Goal: Transaction & Acquisition: Purchase product/service

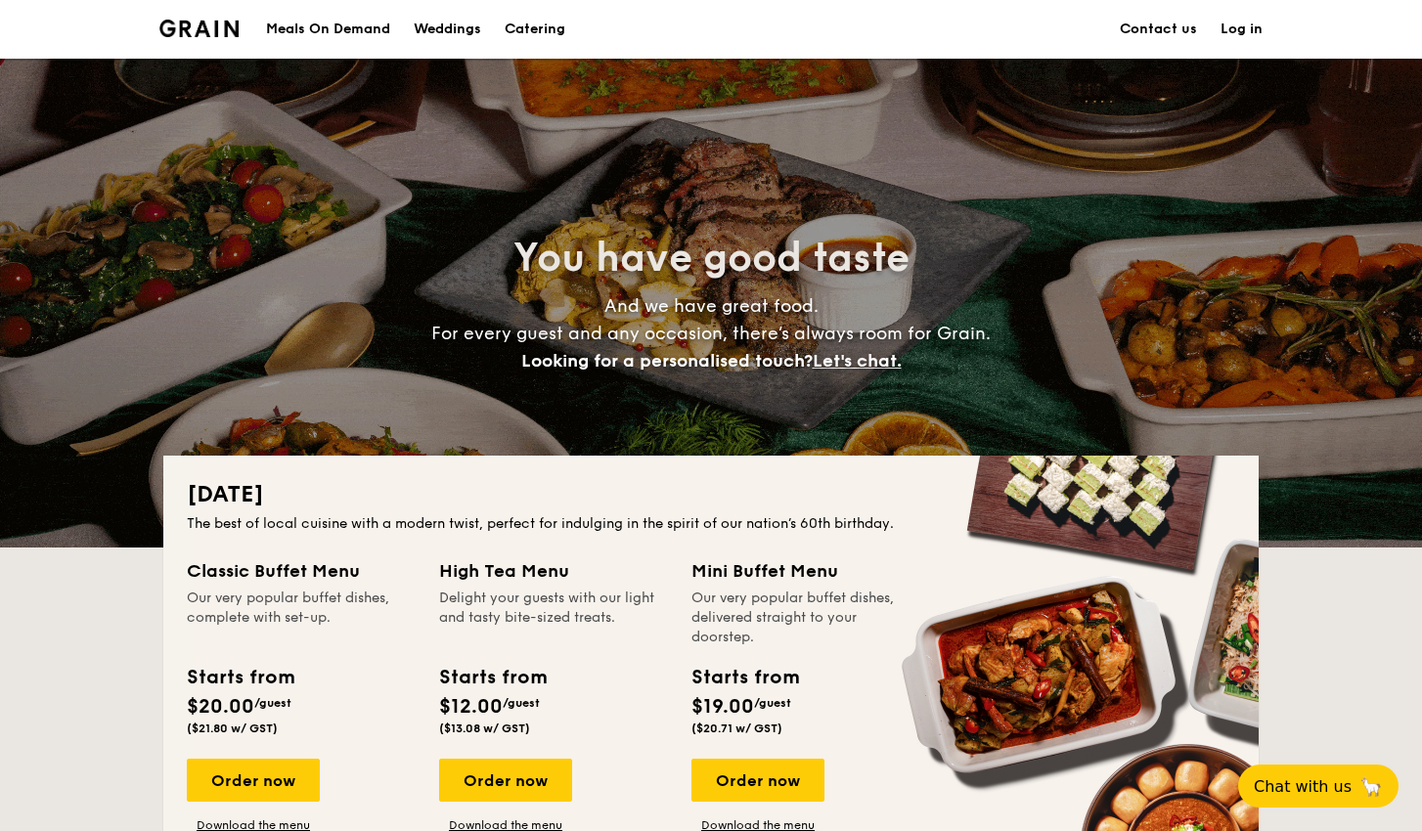
click at [1262, 33] on link "Log in" at bounding box center [1241, 29] width 42 height 59
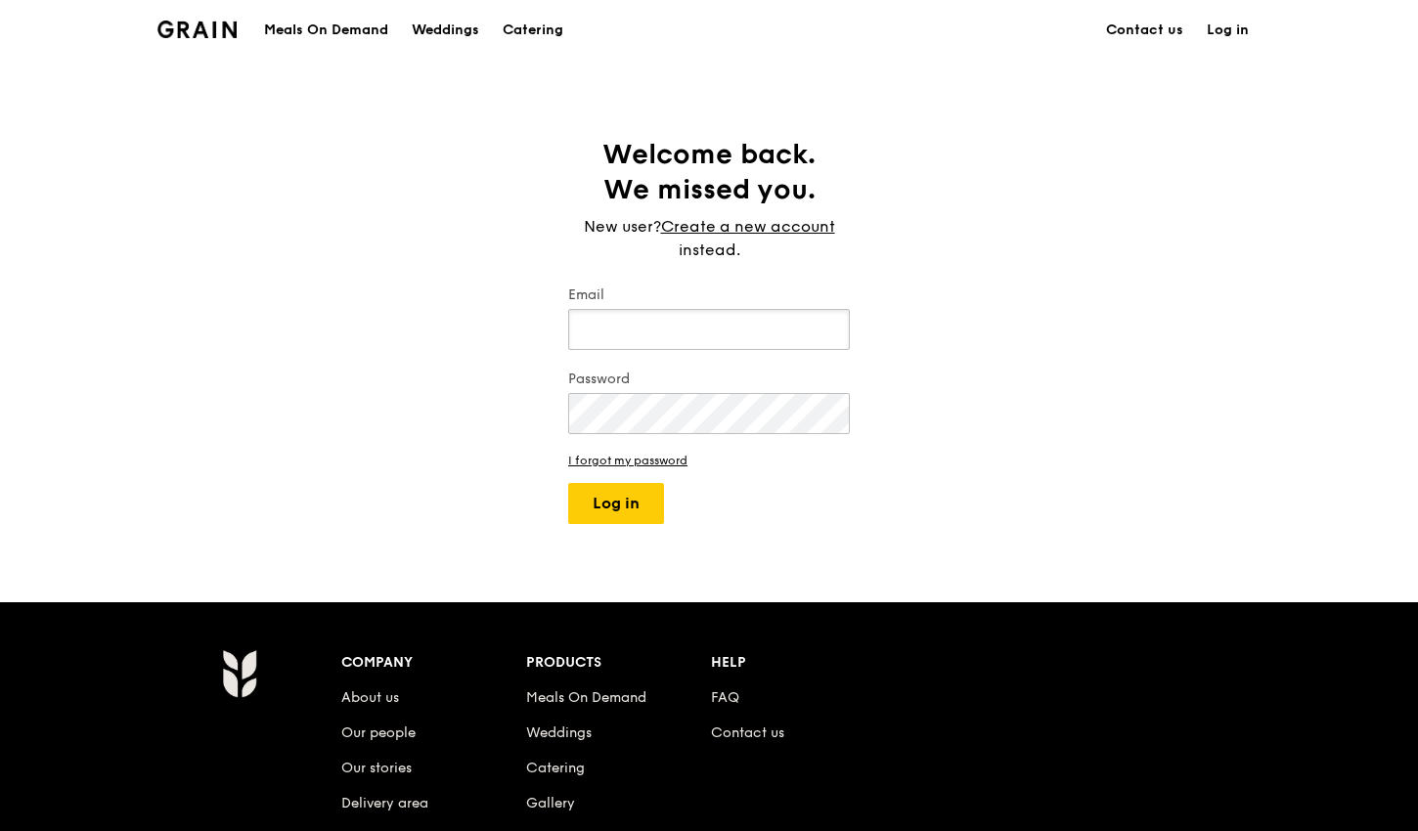
type input "nutticracker@gmail.com"
click at [616, 504] on button "Log in" at bounding box center [616, 503] width 96 height 41
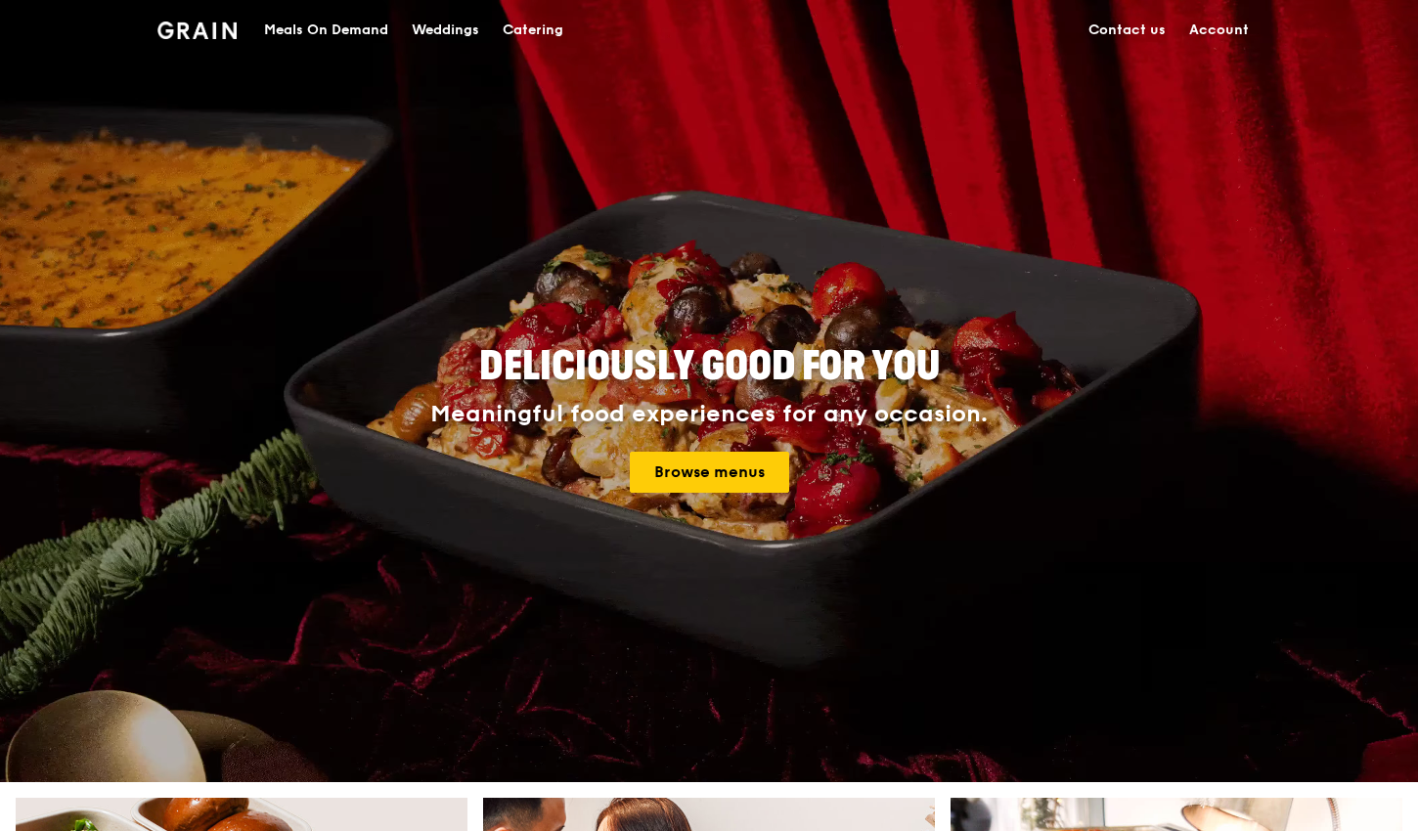
click at [355, 27] on div "Meals On Demand" at bounding box center [326, 30] width 124 height 59
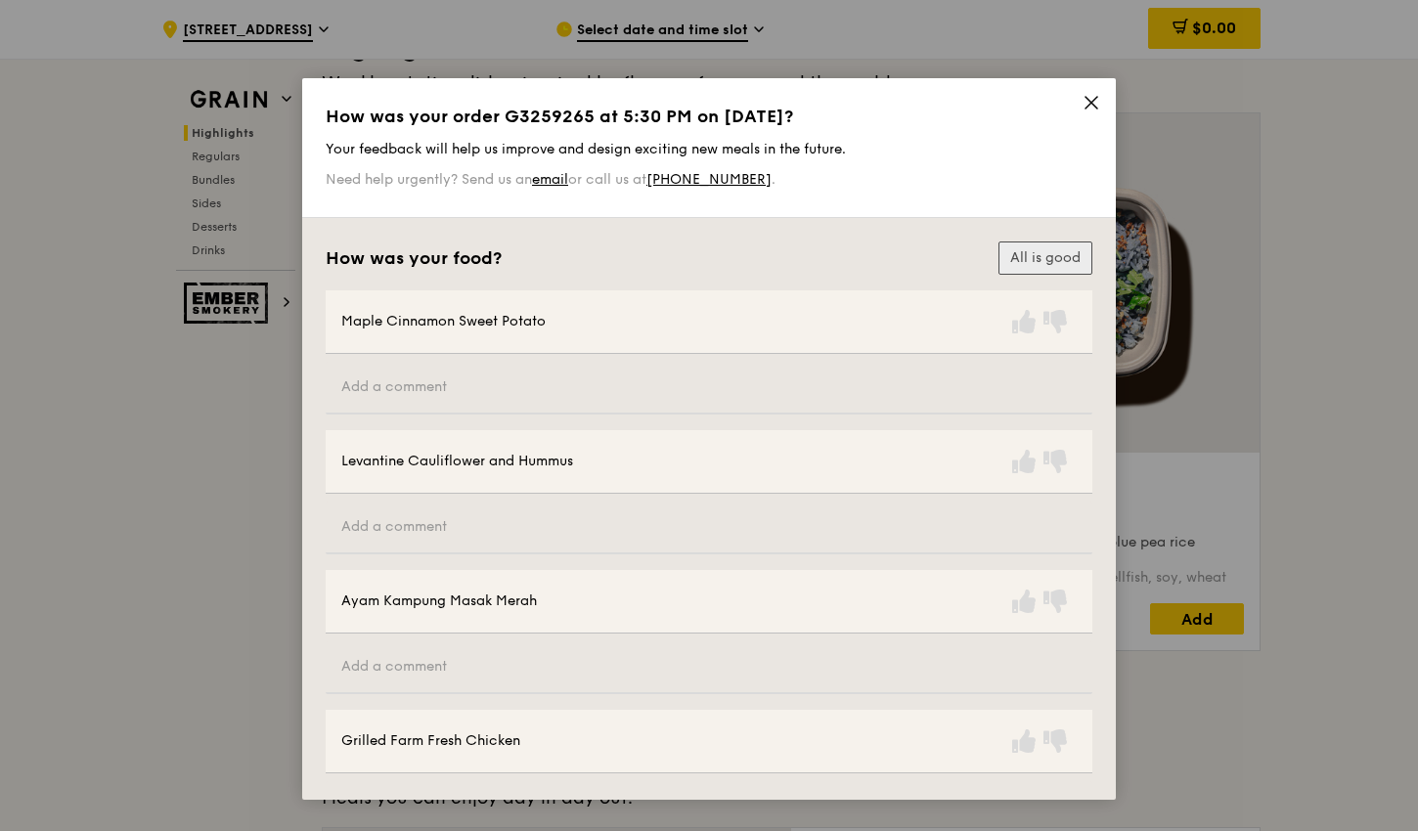
click at [1053, 254] on button "All is good" at bounding box center [1045, 258] width 94 height 33
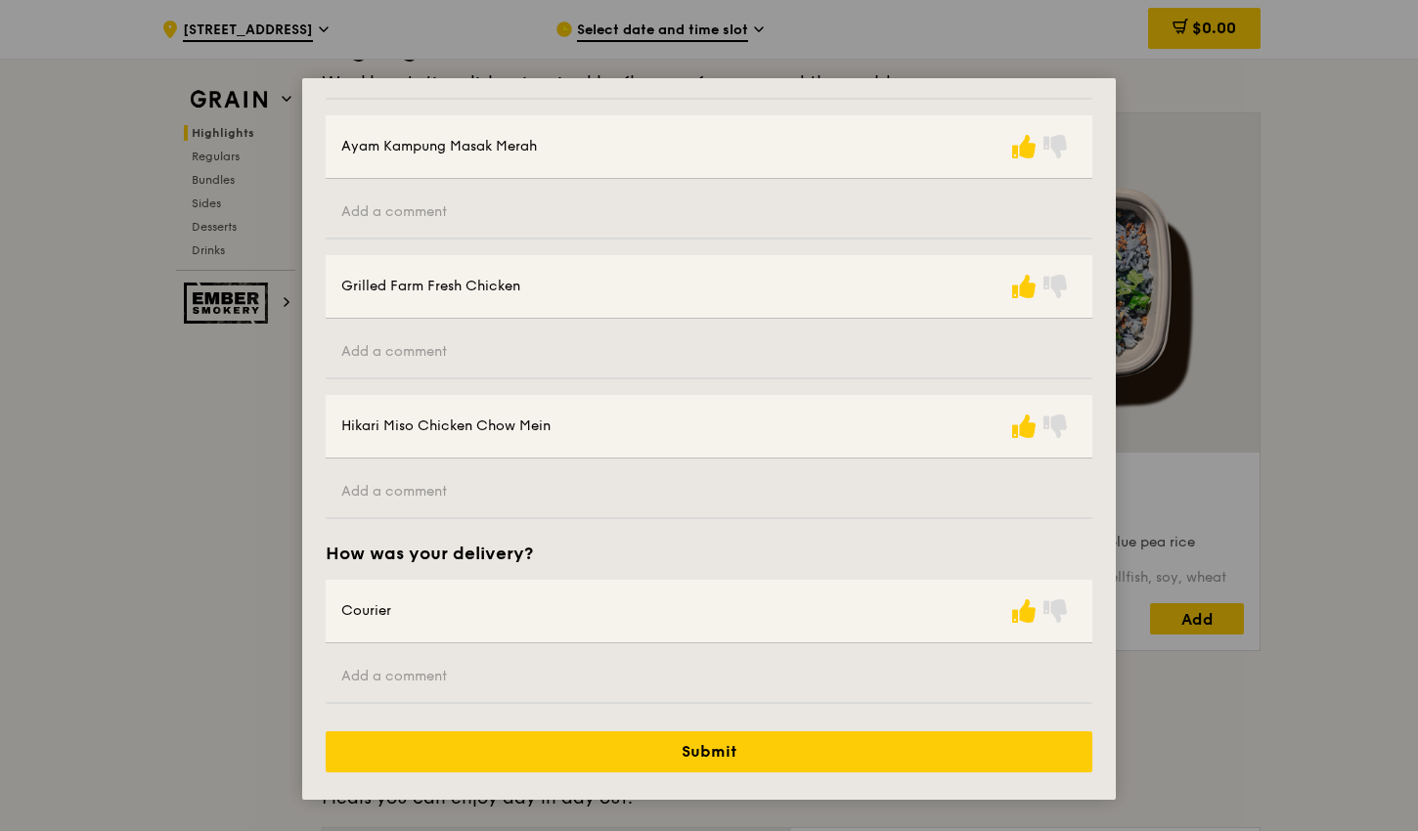
scroll to position [455, 0]
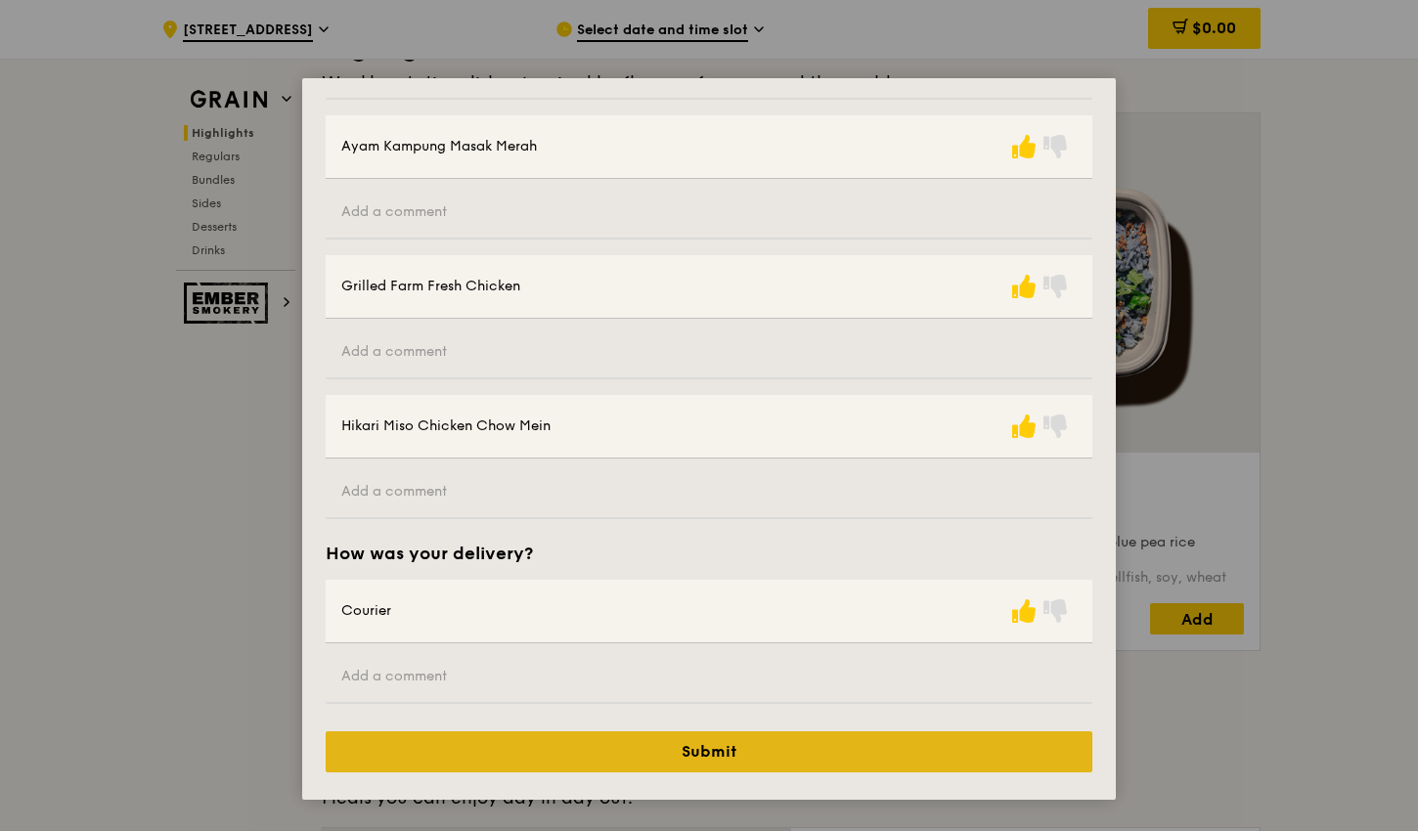
click at [877, 741] on button "Submit" at bounding box center [709, 751] width 767 height 41
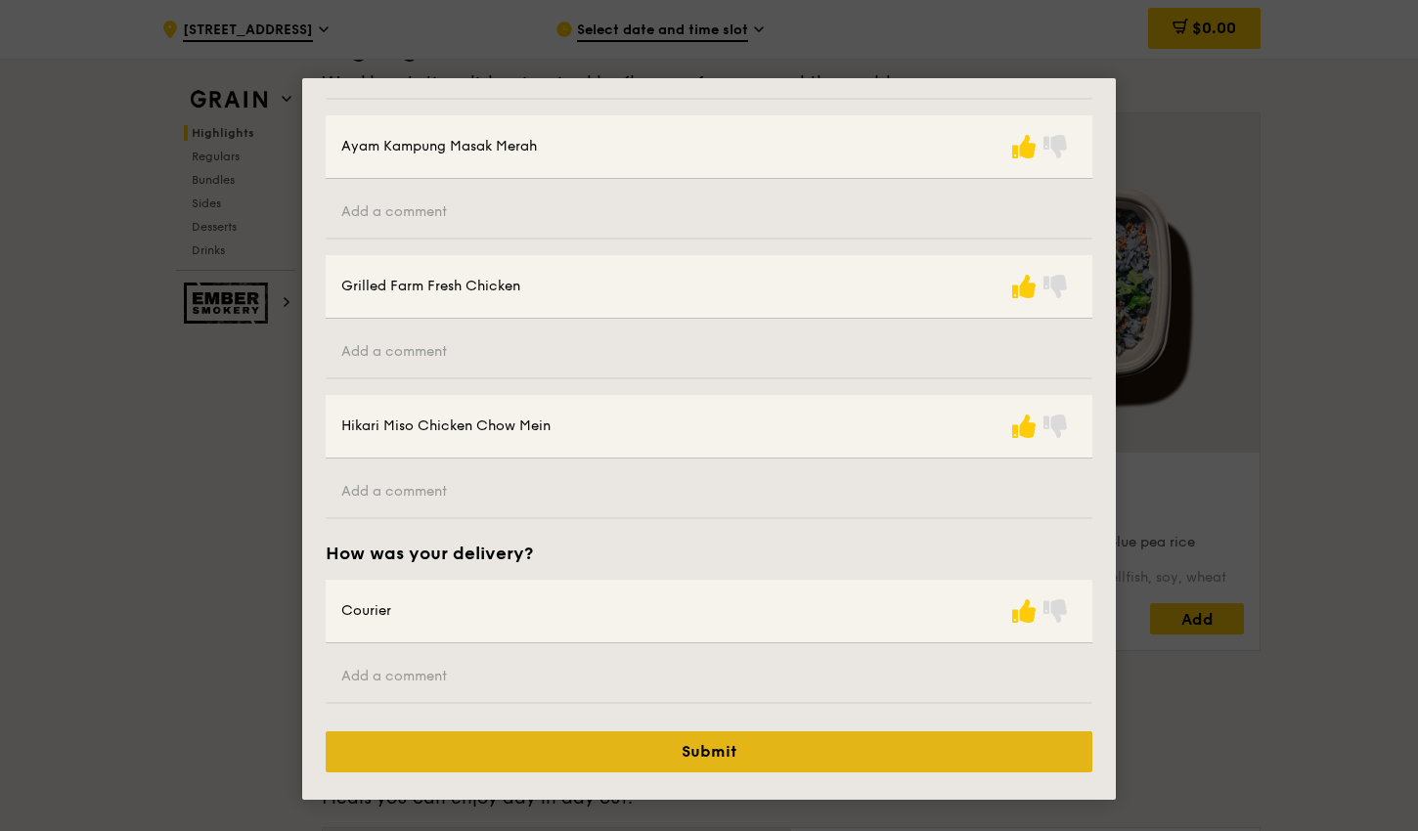
scroll to position [0, 0]
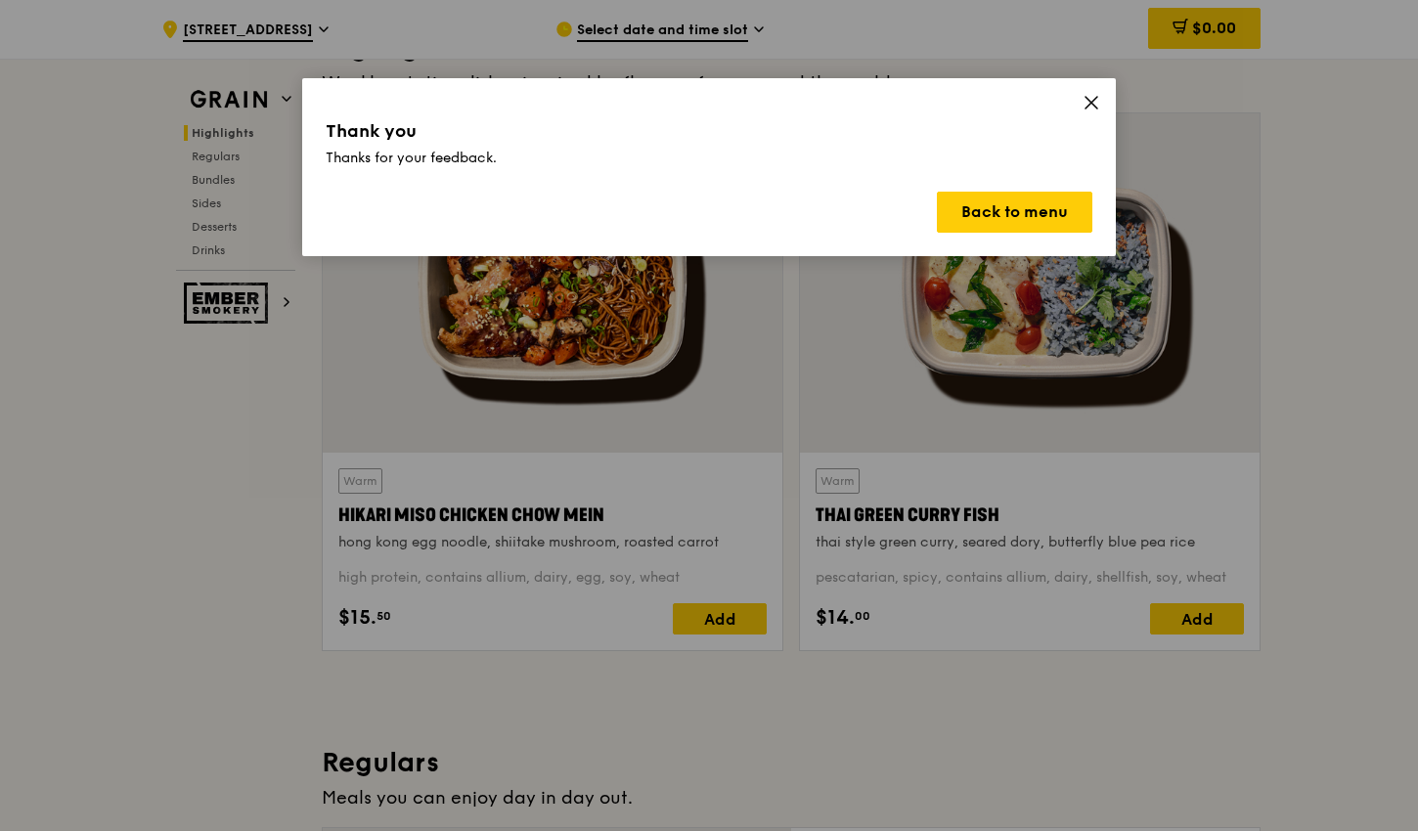
click at [1092, 100] on icon at bounding box center [1092, 103] width 18 height 18
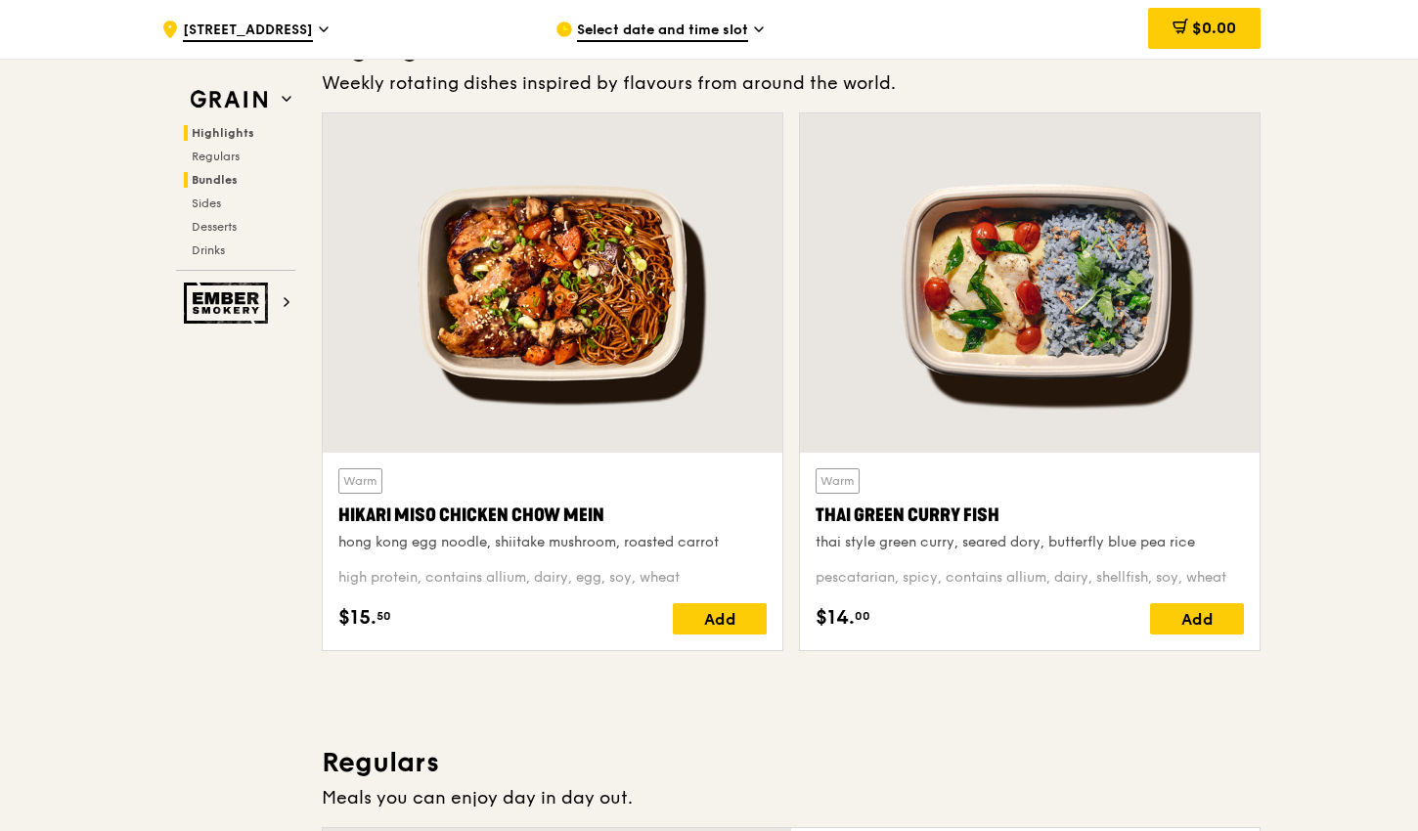
click at [237, 183] on span "Bundles" at bounding box center [215, 180] width 46 height 14
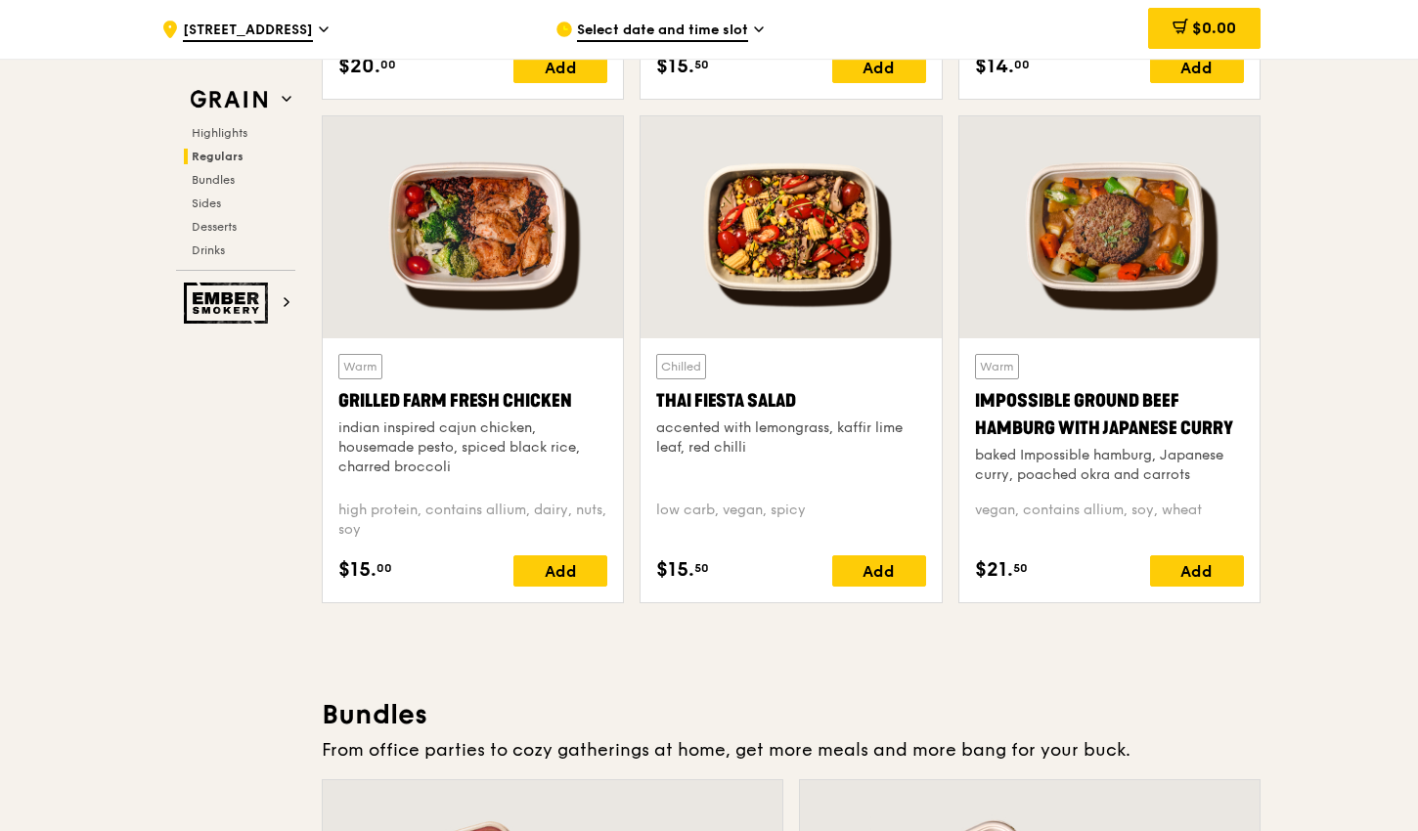
scroll to position [2163, 0]
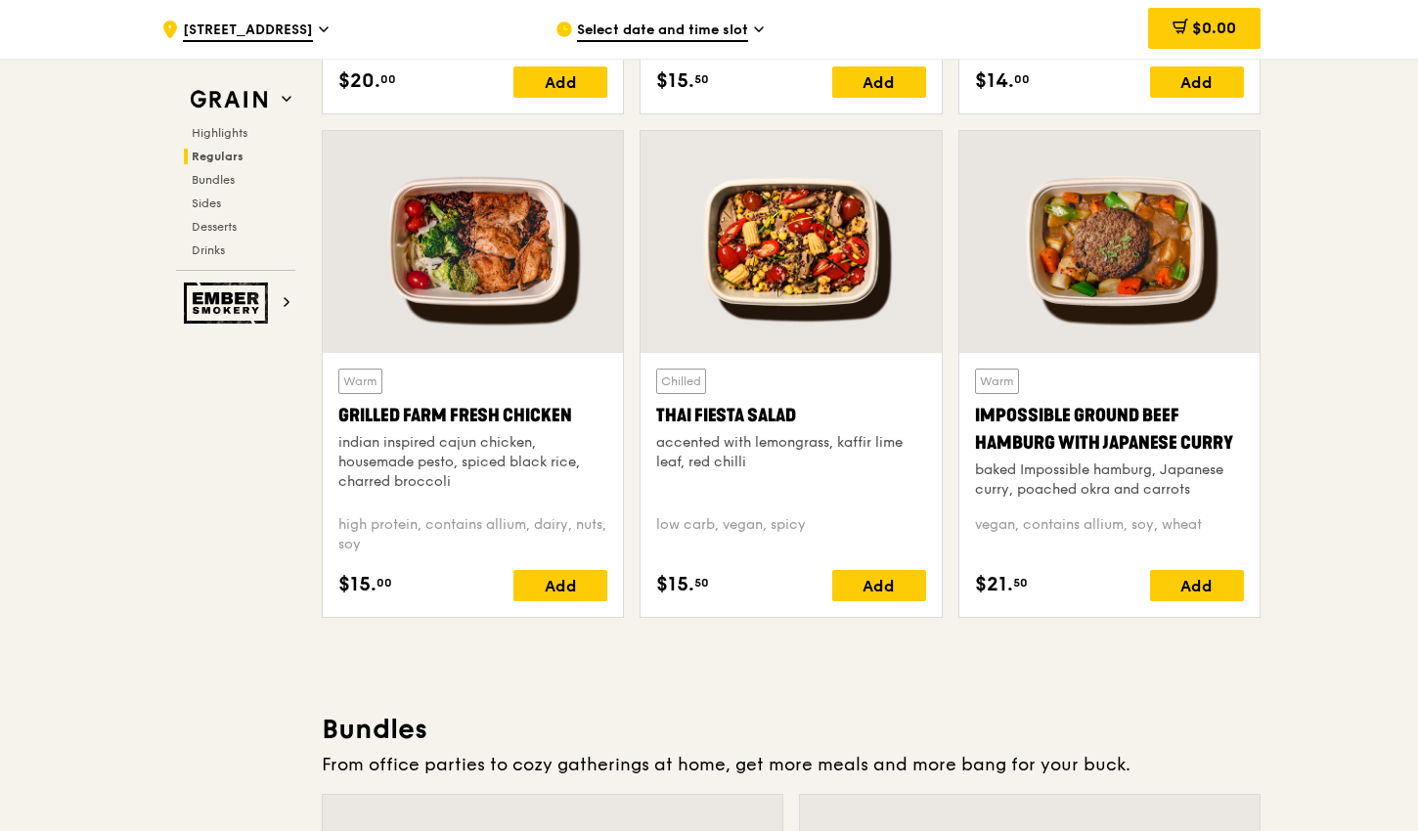
click at [686, 29] on span "Select date and time slot" at bounding box center [662, 32] width 171 height 22
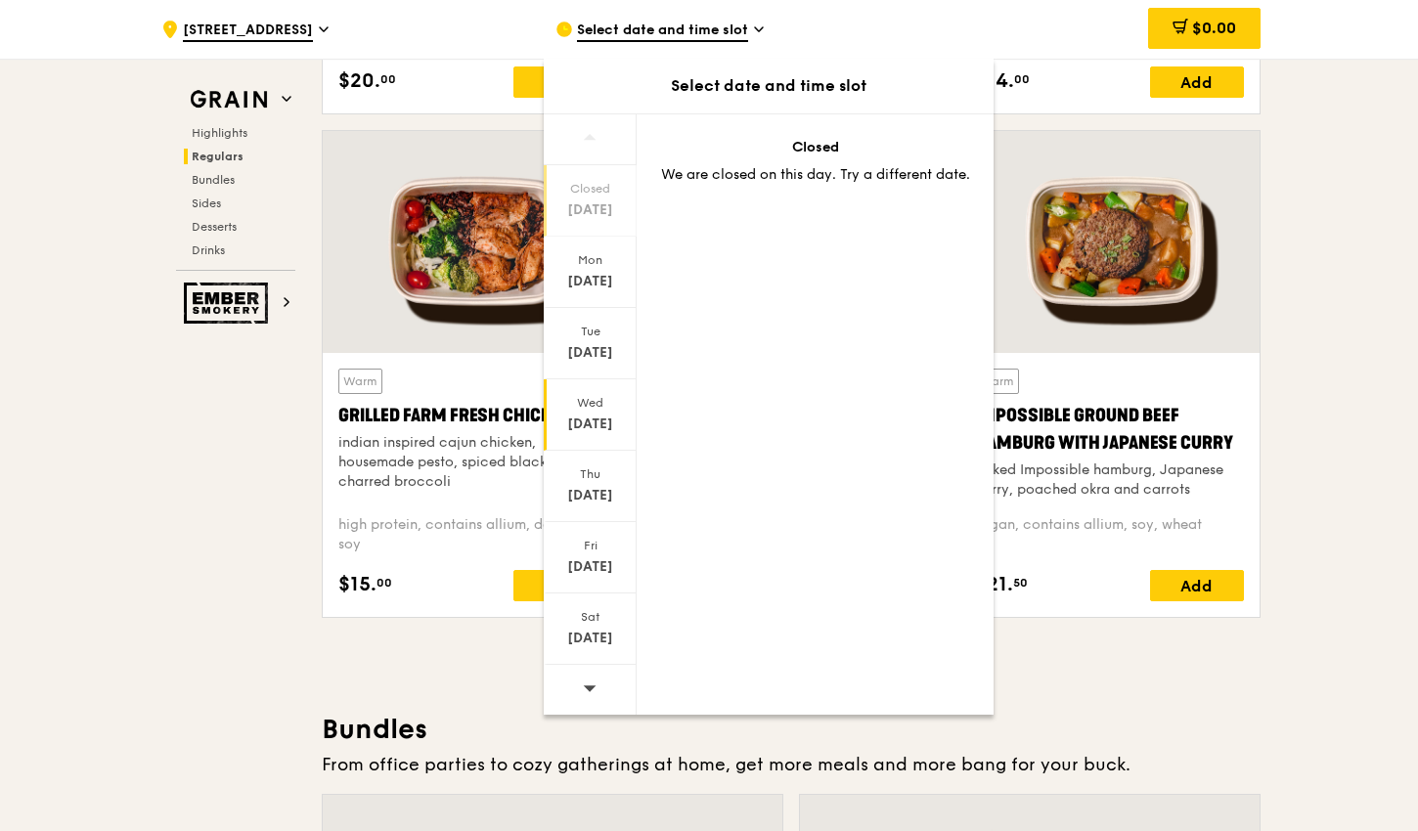
click at [595, 400] on div "Wed" at bounding box center [590, 403] width 87 height 16
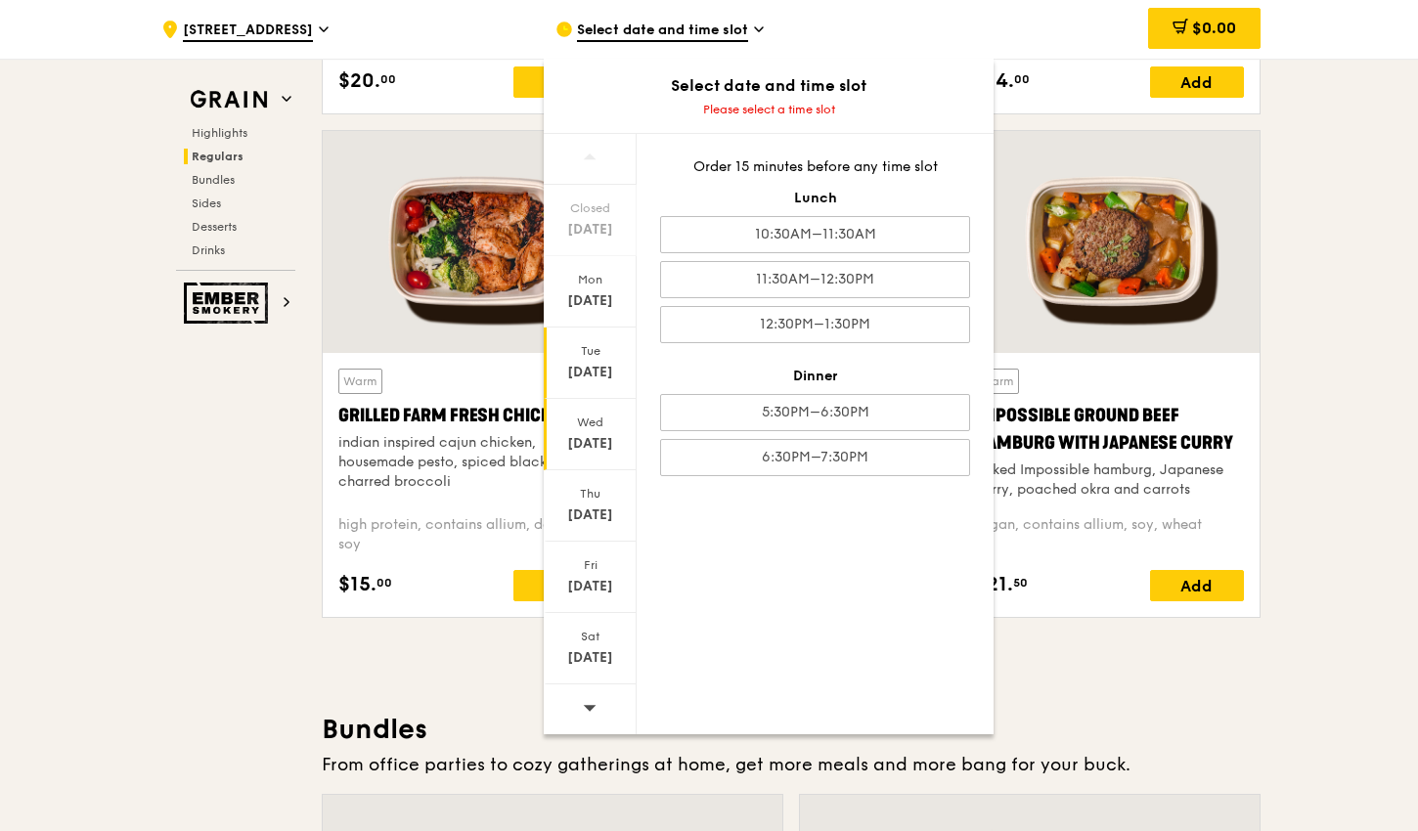
click at [607, 370] on div "Aug 19" at bounding box center [590, 373] width 87 height 20
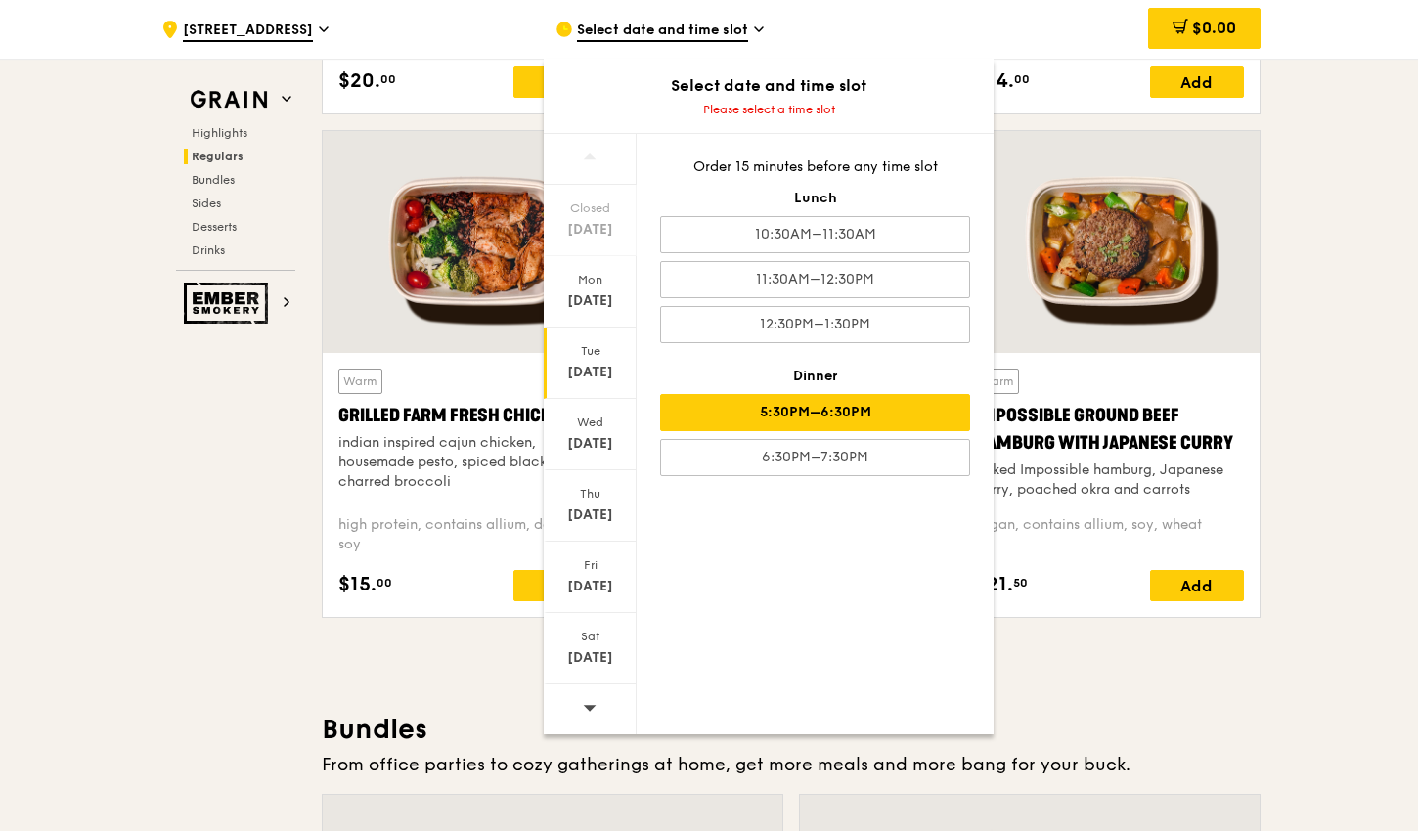
click at [829, 409] on div "5:30PM–6:30PM" at bounding box center [815, 412] width 310 height 37
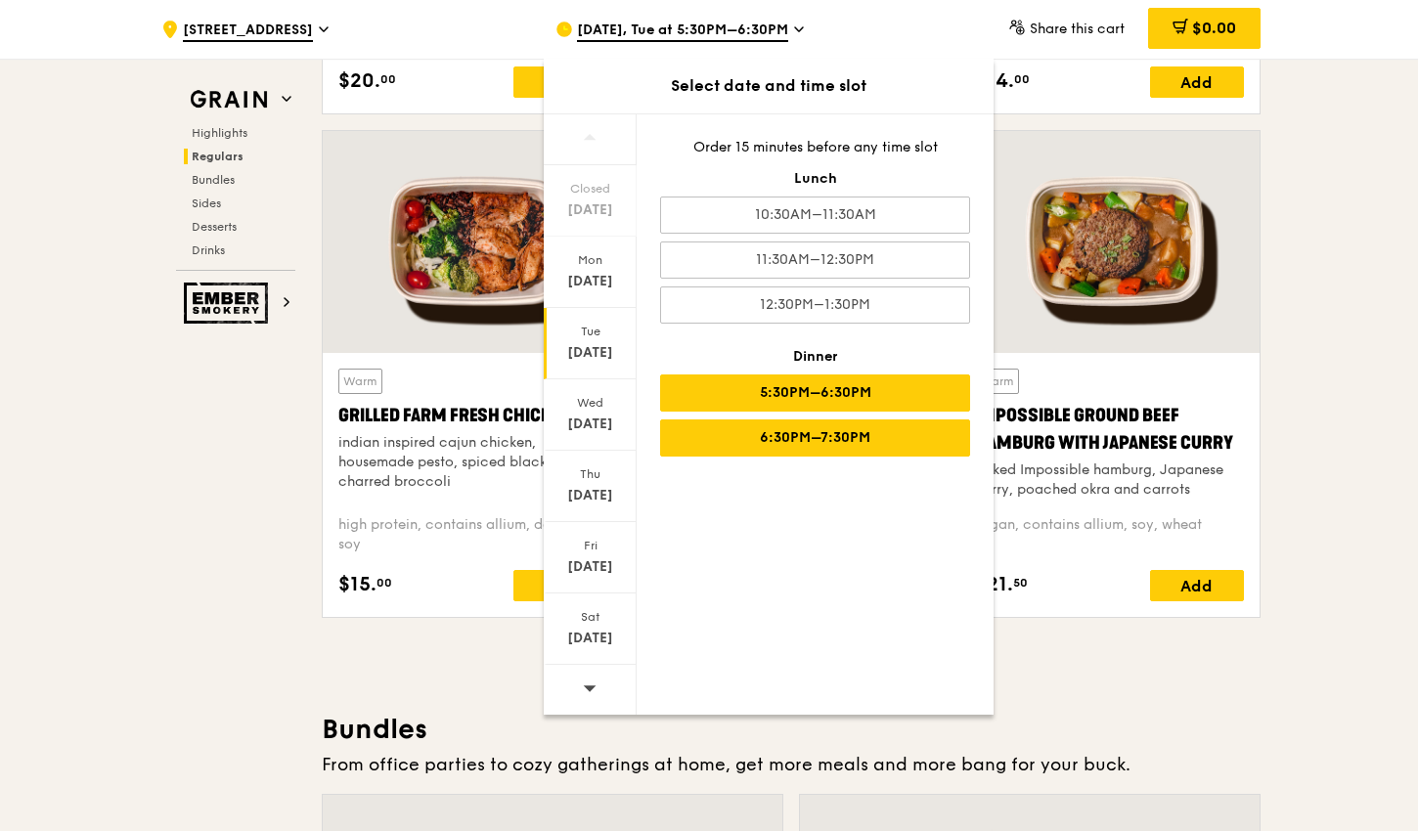
click at [808, 446] on div "6:30PM–7:30PM" at bounding box center [815, 438] width 310 height 37
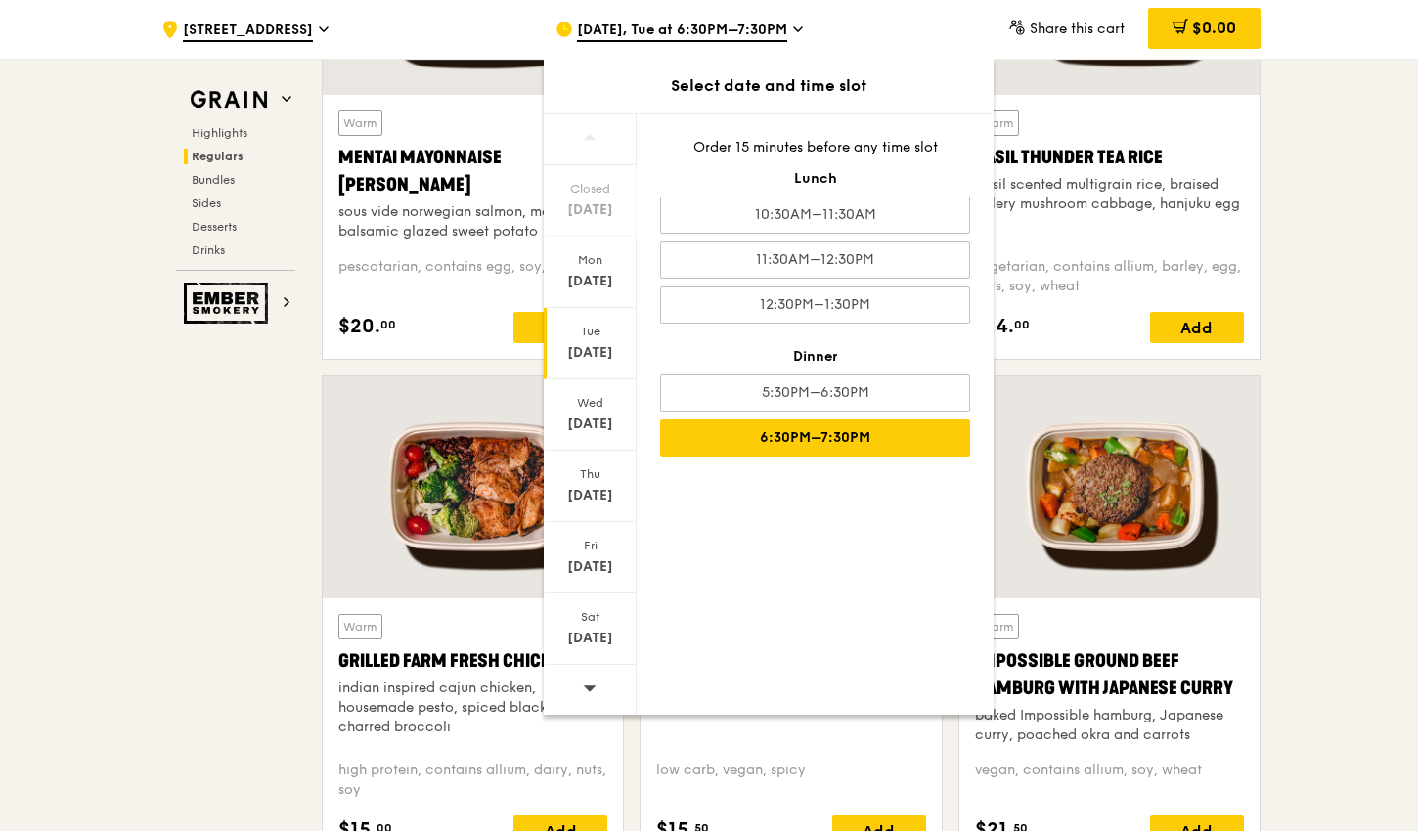
scroll to position [1895, 0]
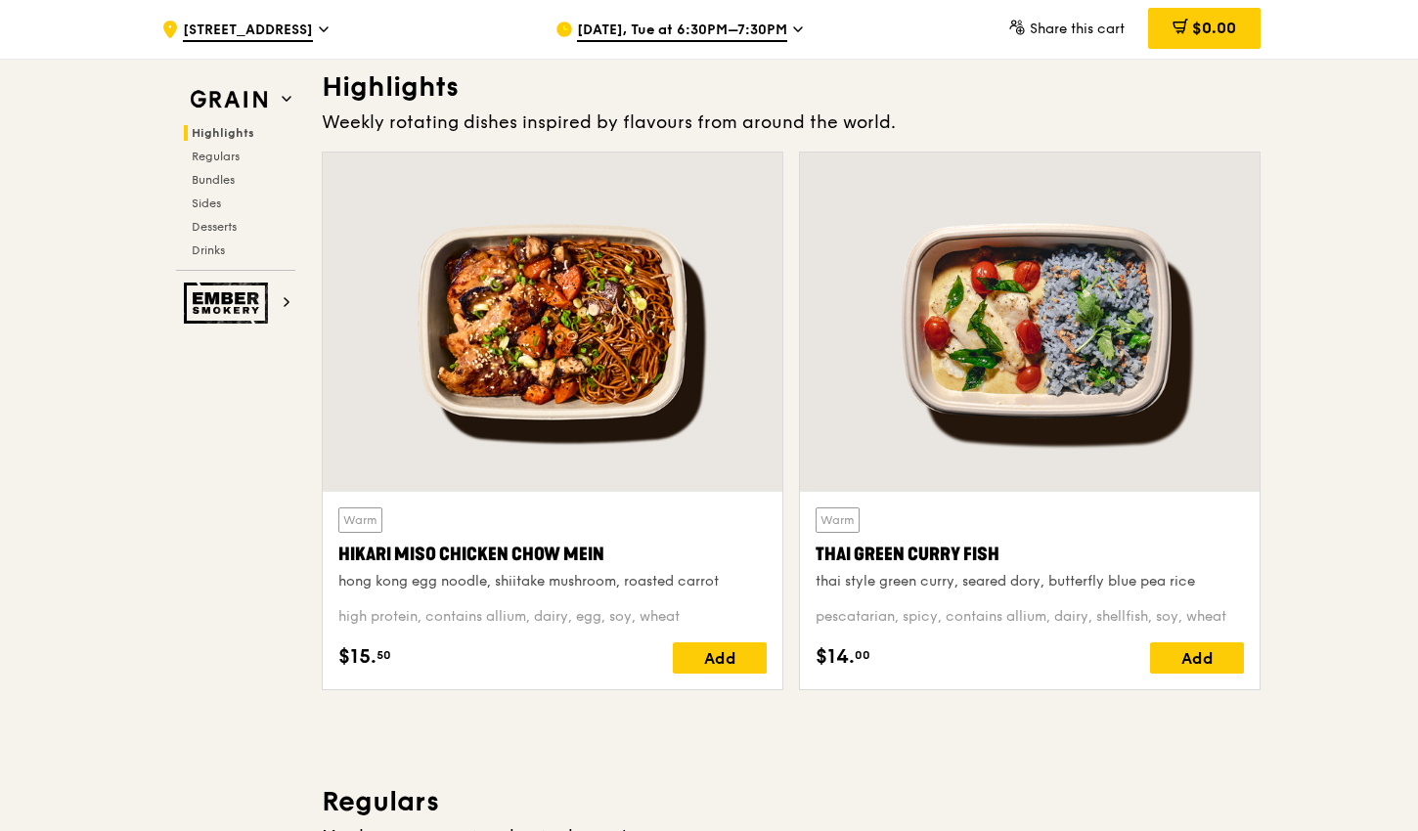
scroll to position [559, 0]
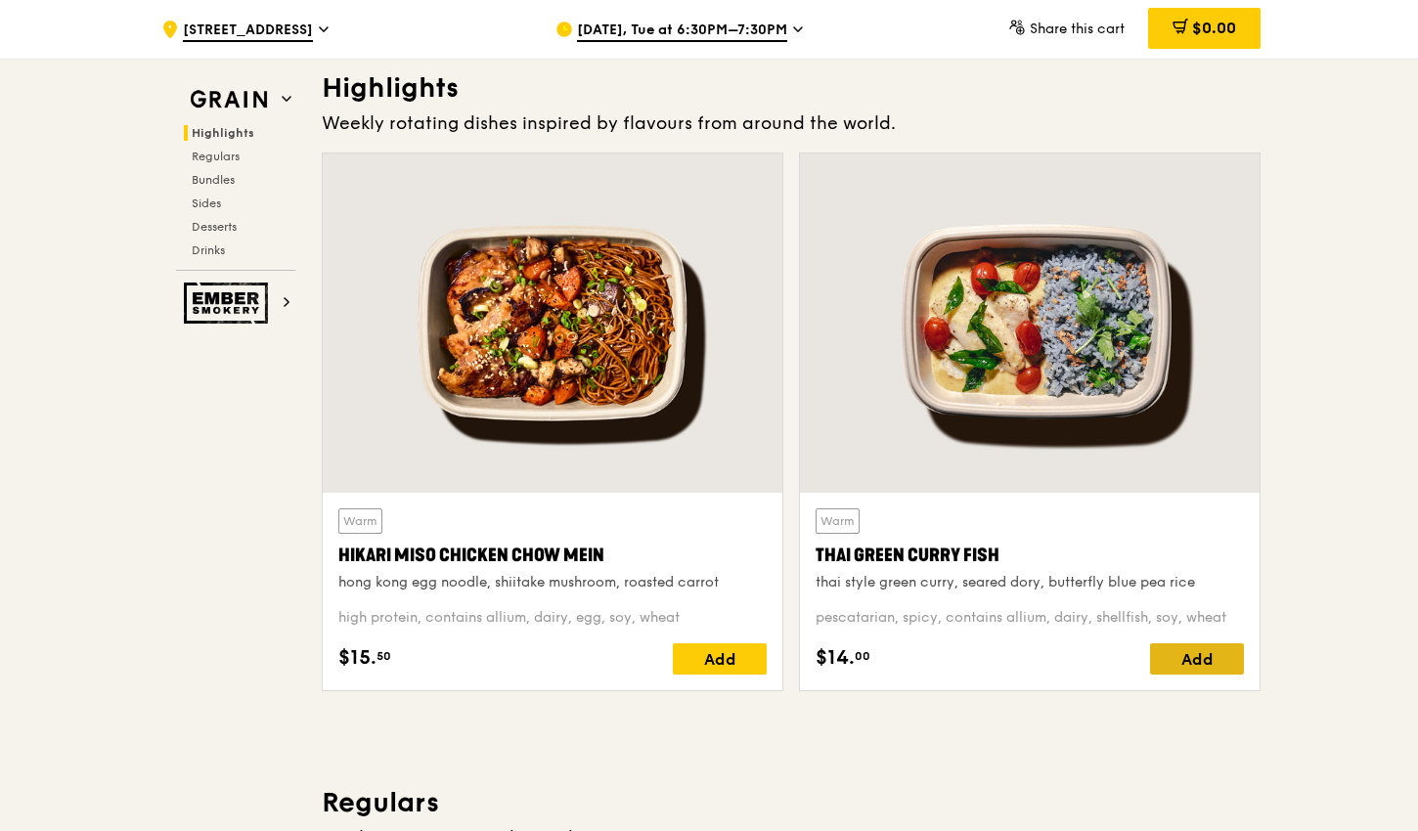
click at [1181, 661] on div "Add" at bounding box center [1197, 658] width 94 height 31
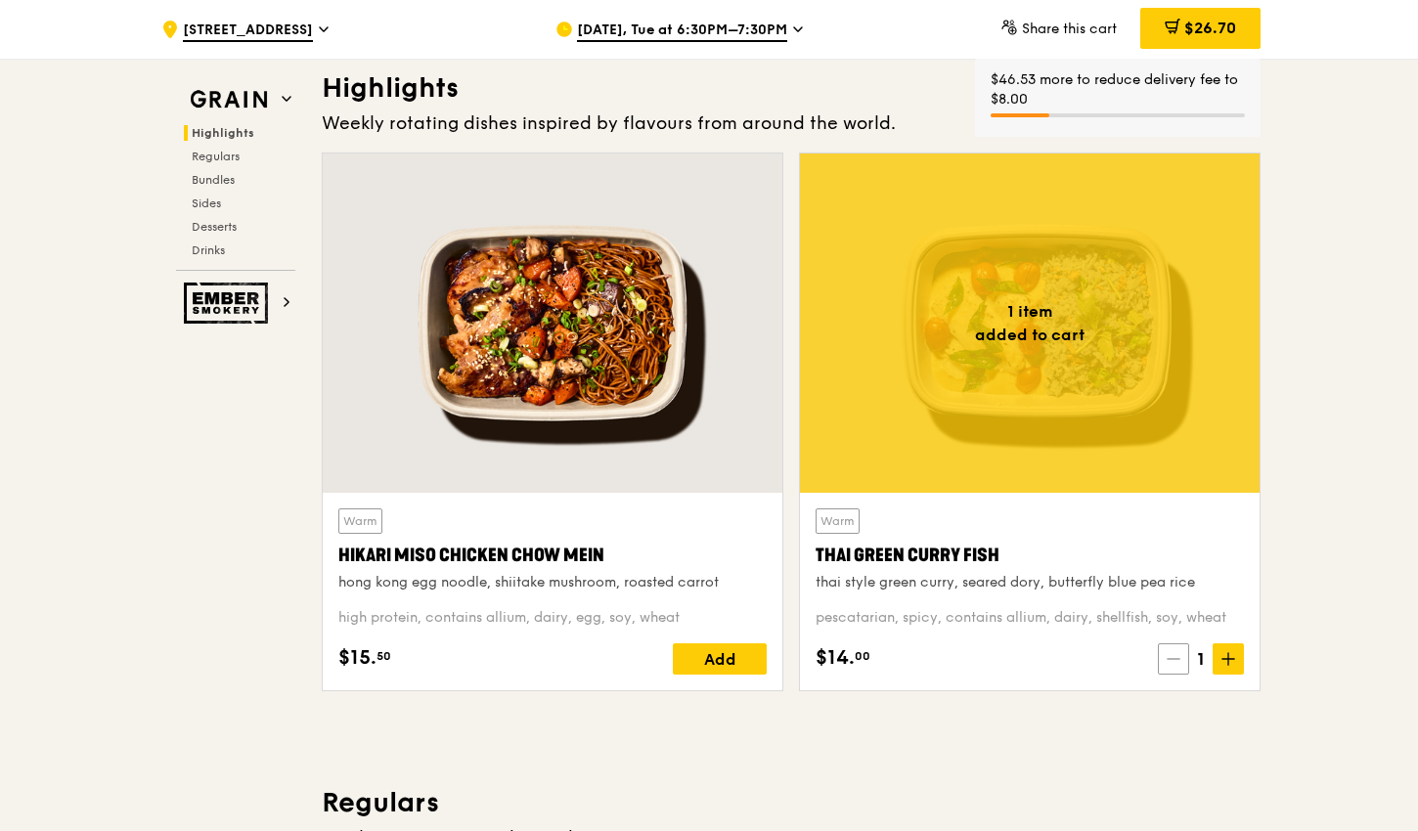
click at [1169, 657] on icon at bounding box center [1174, 659] width 14 height 14
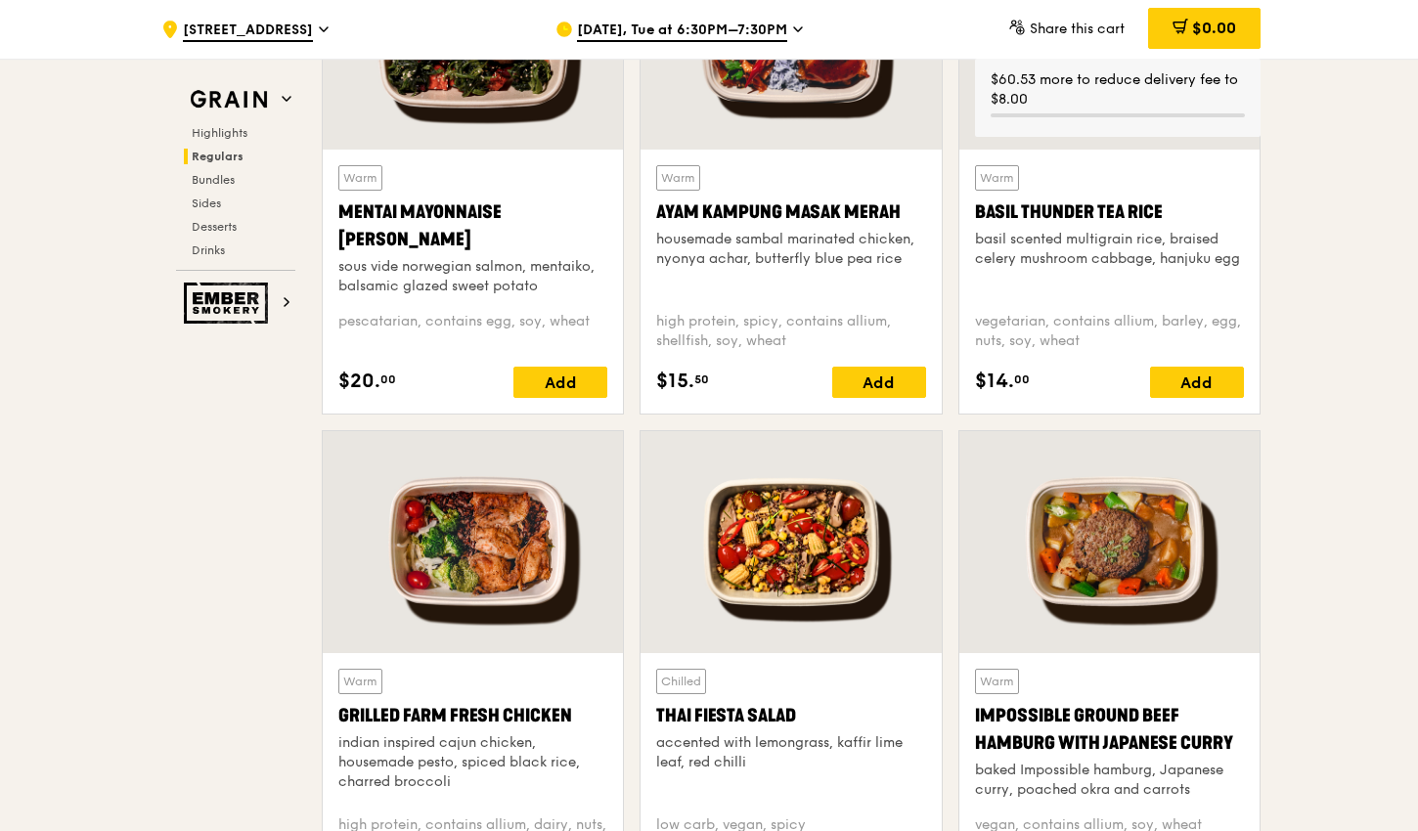
scroll to position [2103, 0]
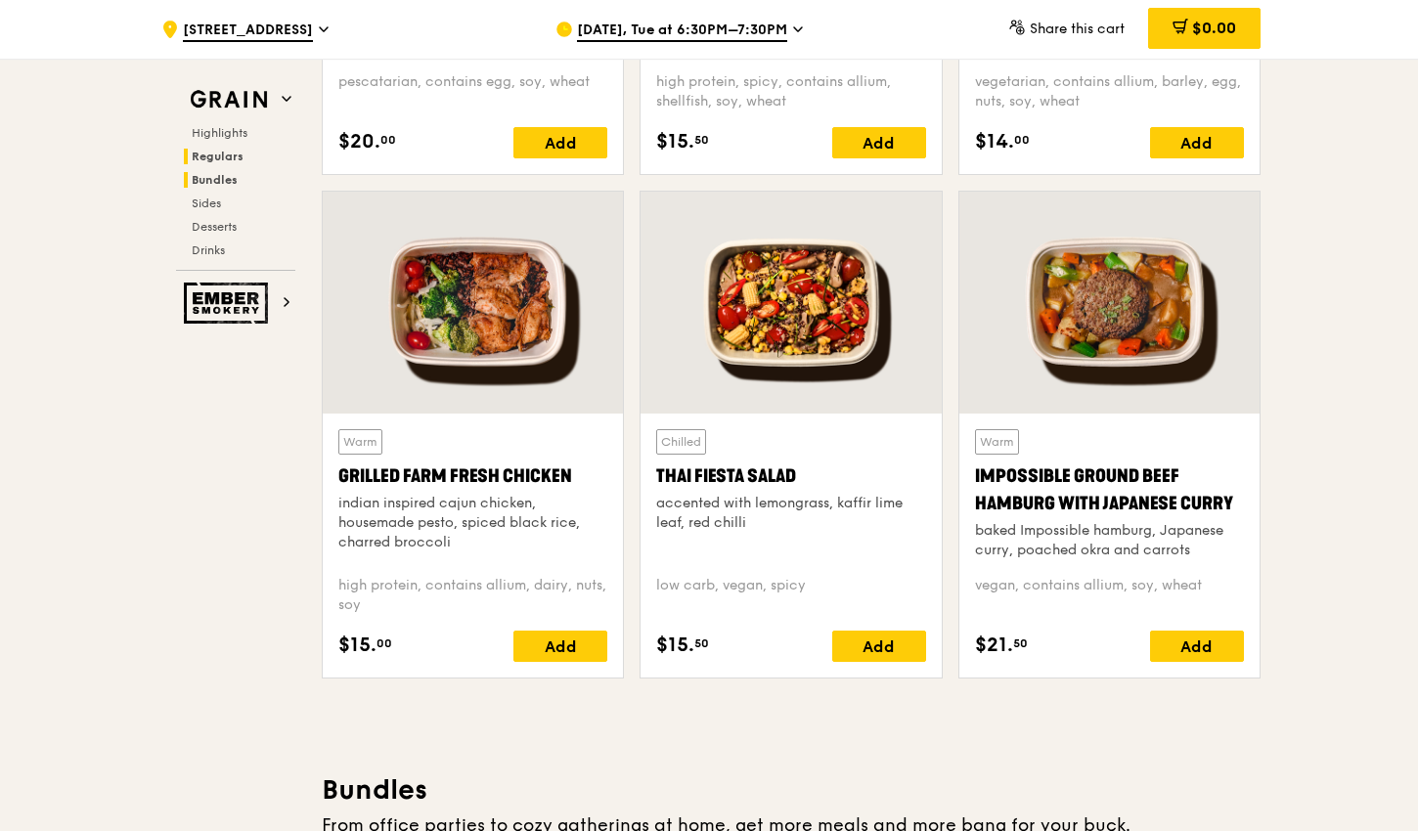
click at [212, 173] on span "Bundles" at bounding box center [215, 180] width 46 height 14
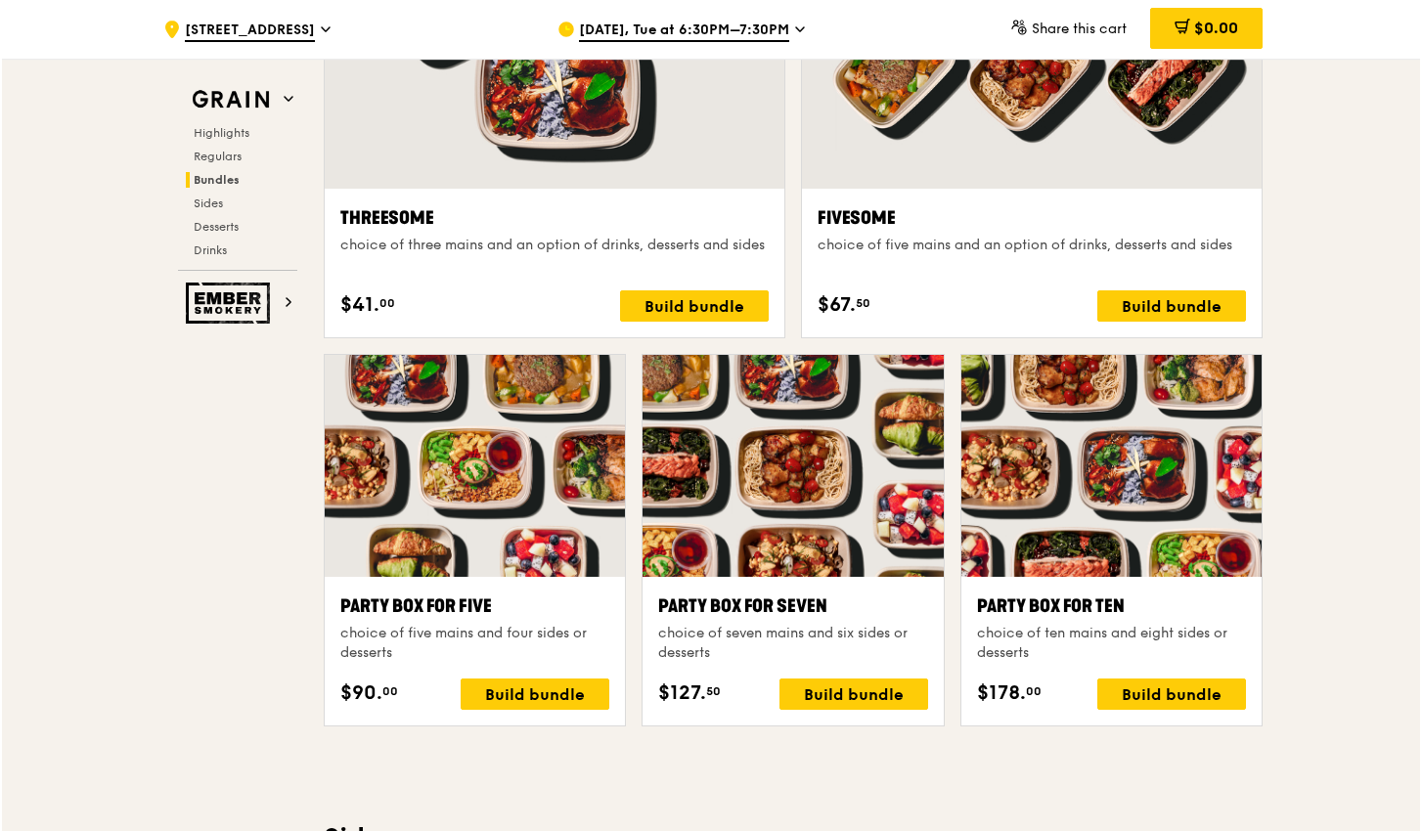
scroll to position [3593, 0]
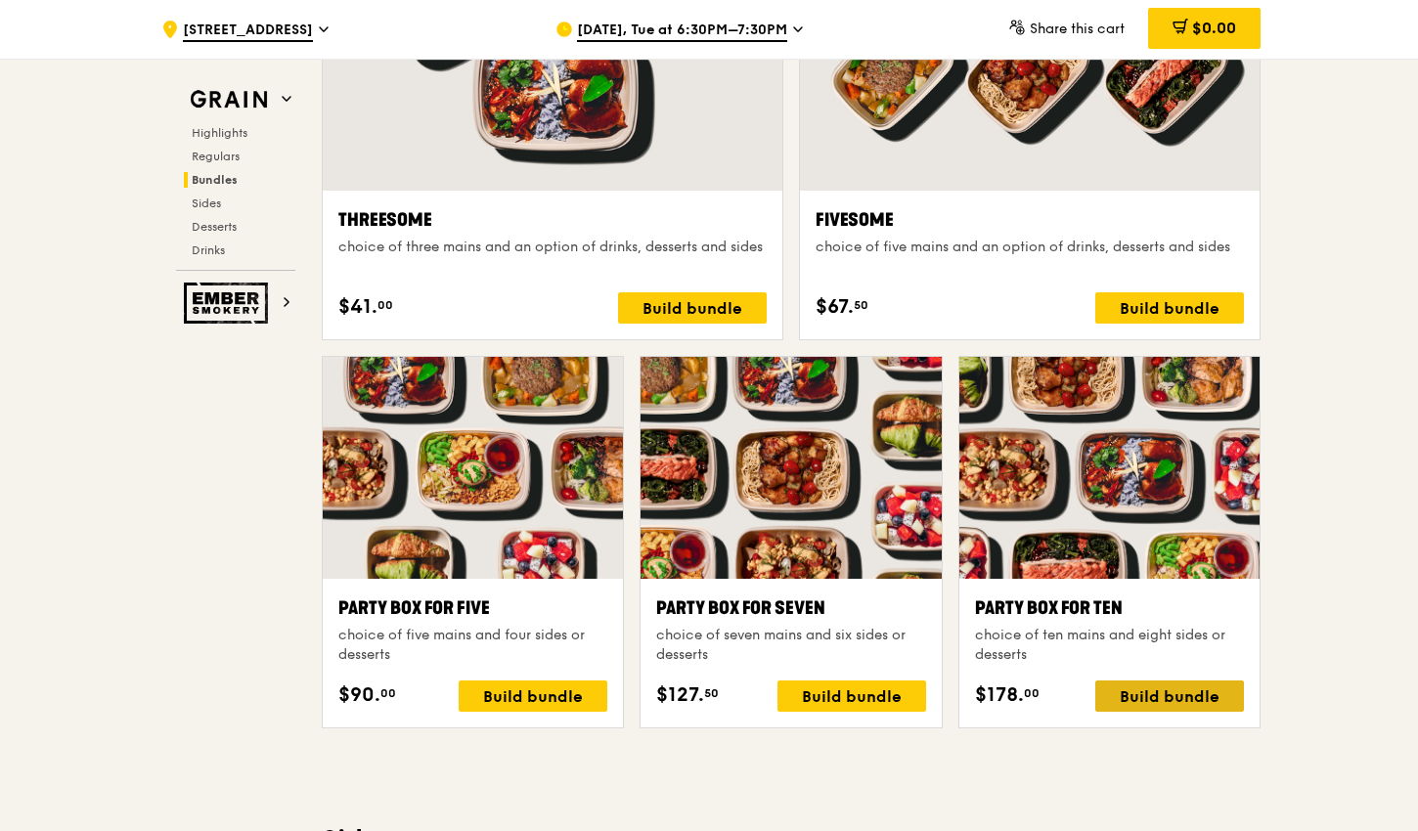
click at [1157, 694] on div "Build bundle" at bounding box center [1169, 696] width 149 height 31
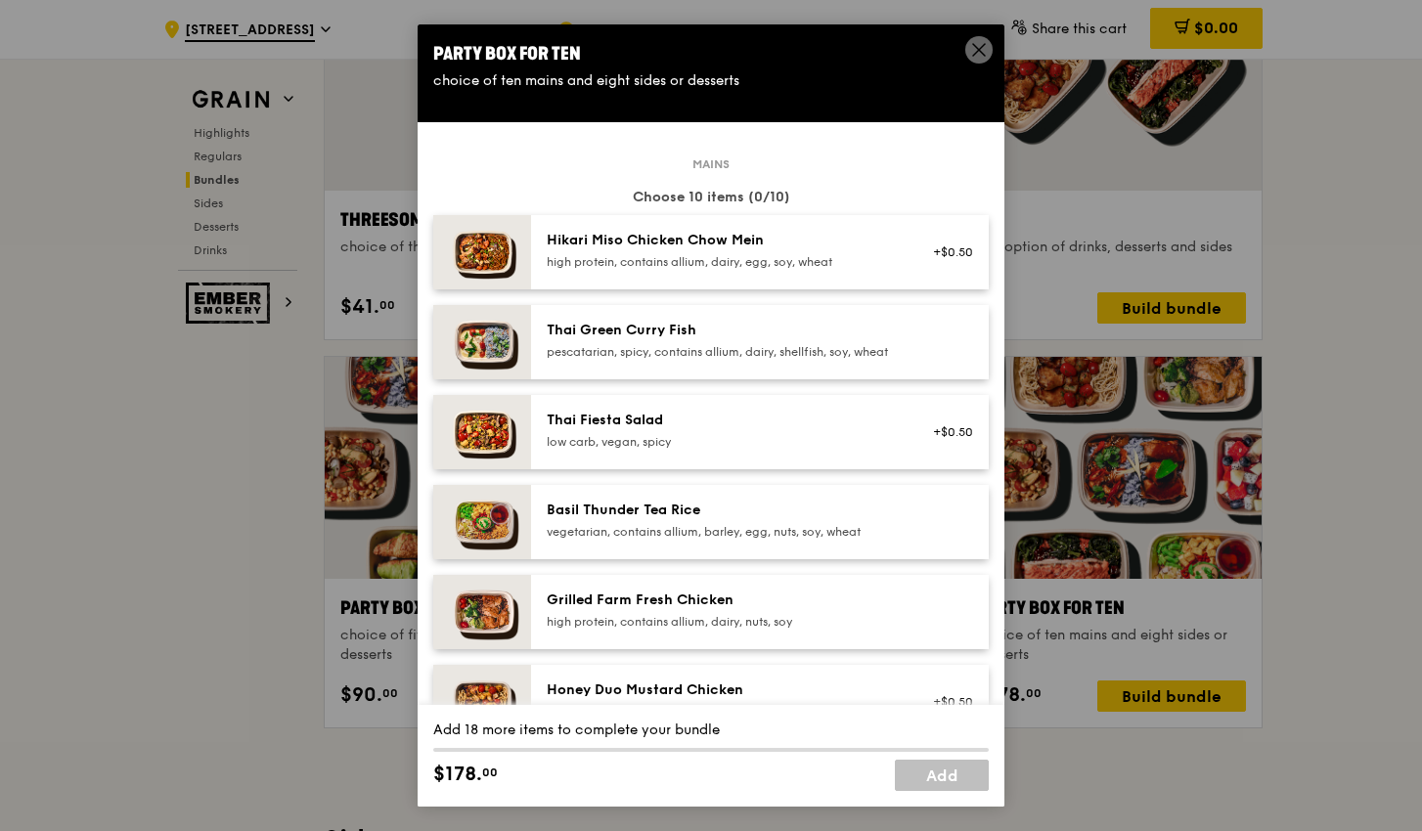
click at [755, 360] on div "pescatarian, spicy, contains allium, dairy, shellfish, soy, wheat" at bounding box center [722, 352] width 351 height 16
click at [781, 360] on div "pescatarian, spicy, contains allium, dairy, shellfish, soy, wheat" at bounding box center [722, 352] width 351 height 16
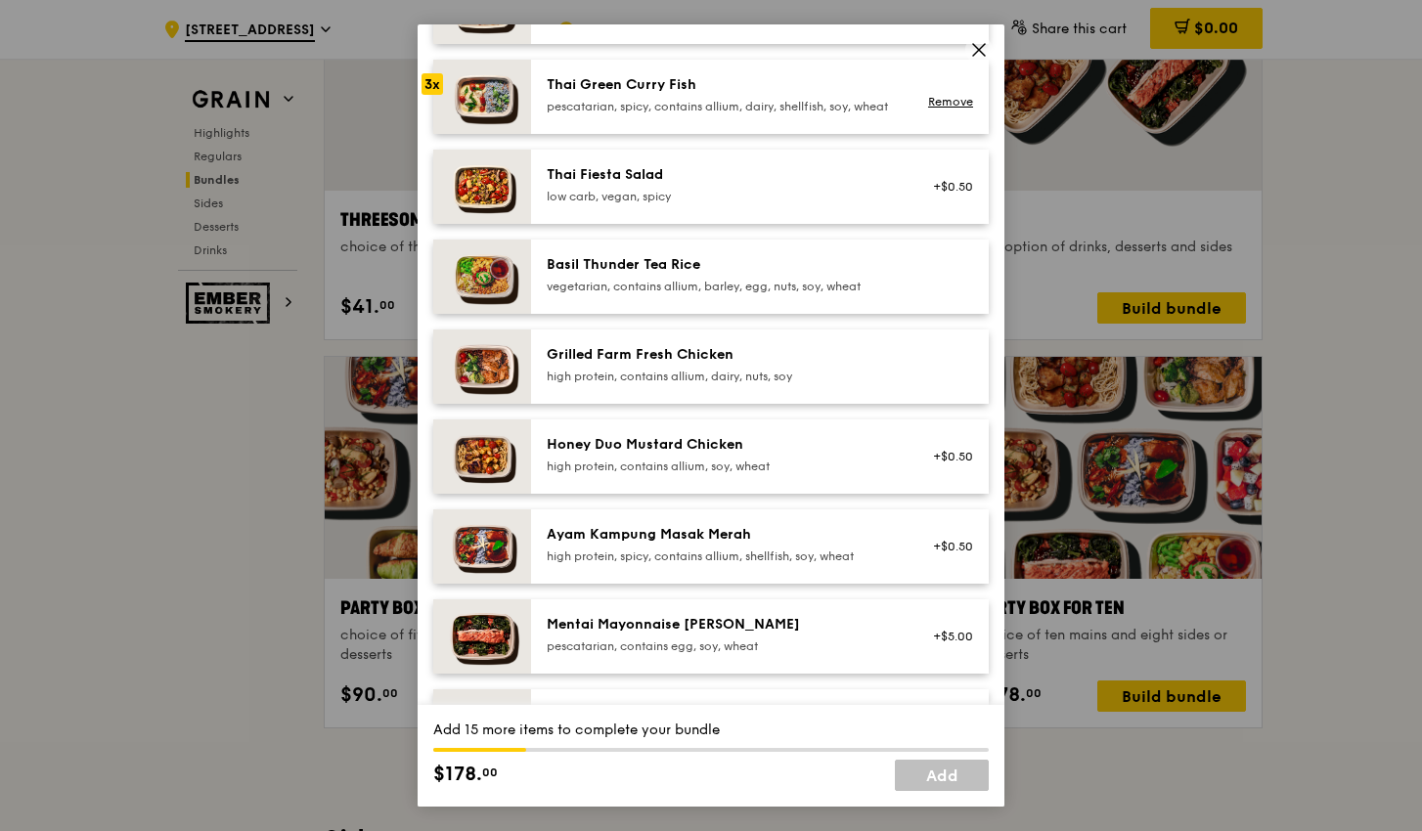
scroll to position [23, 0]
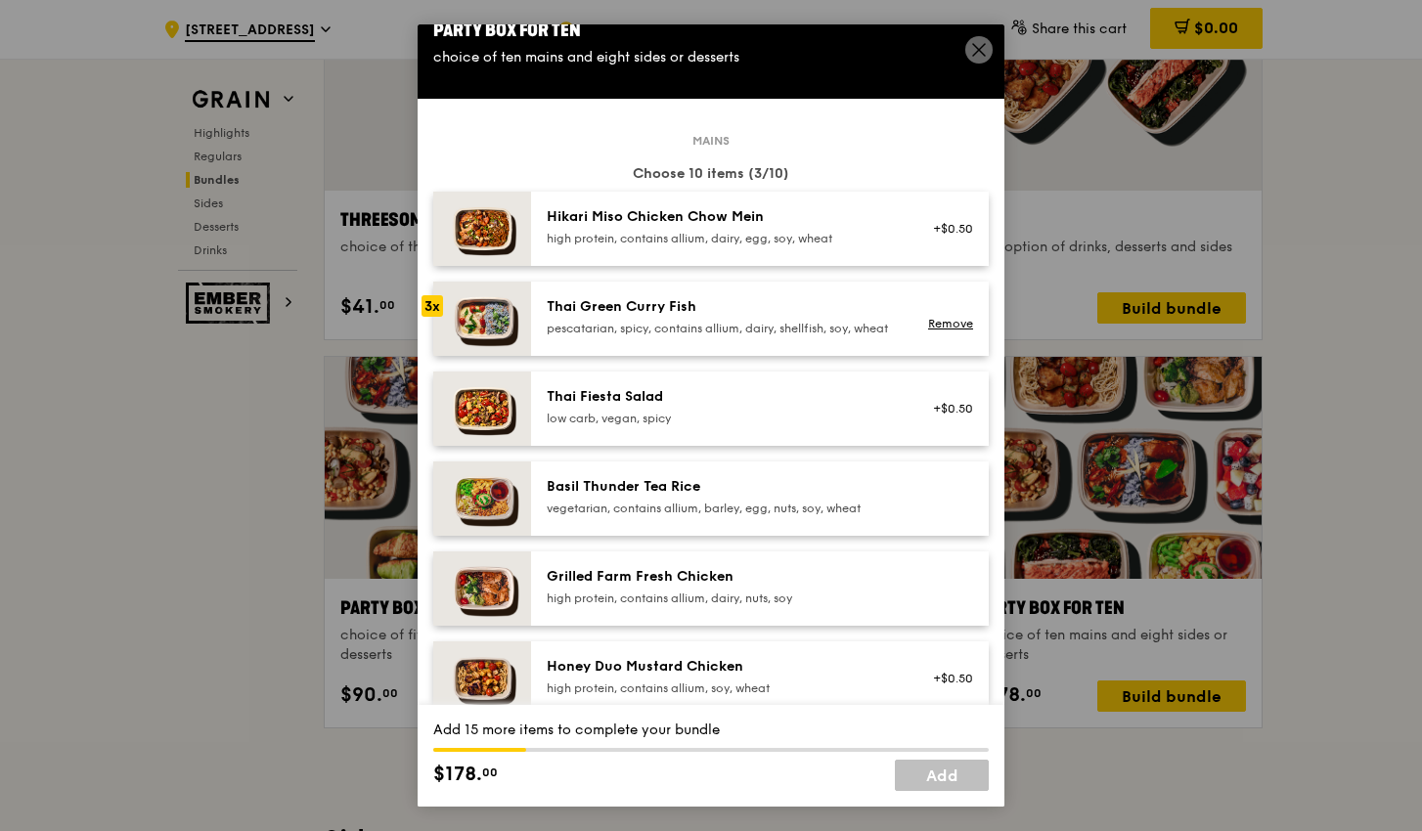
click at [755, 246] on div "high protein, contains allium, dairy, egg, soy, wheat" at bounding box center [722, 239] width 351 height 16
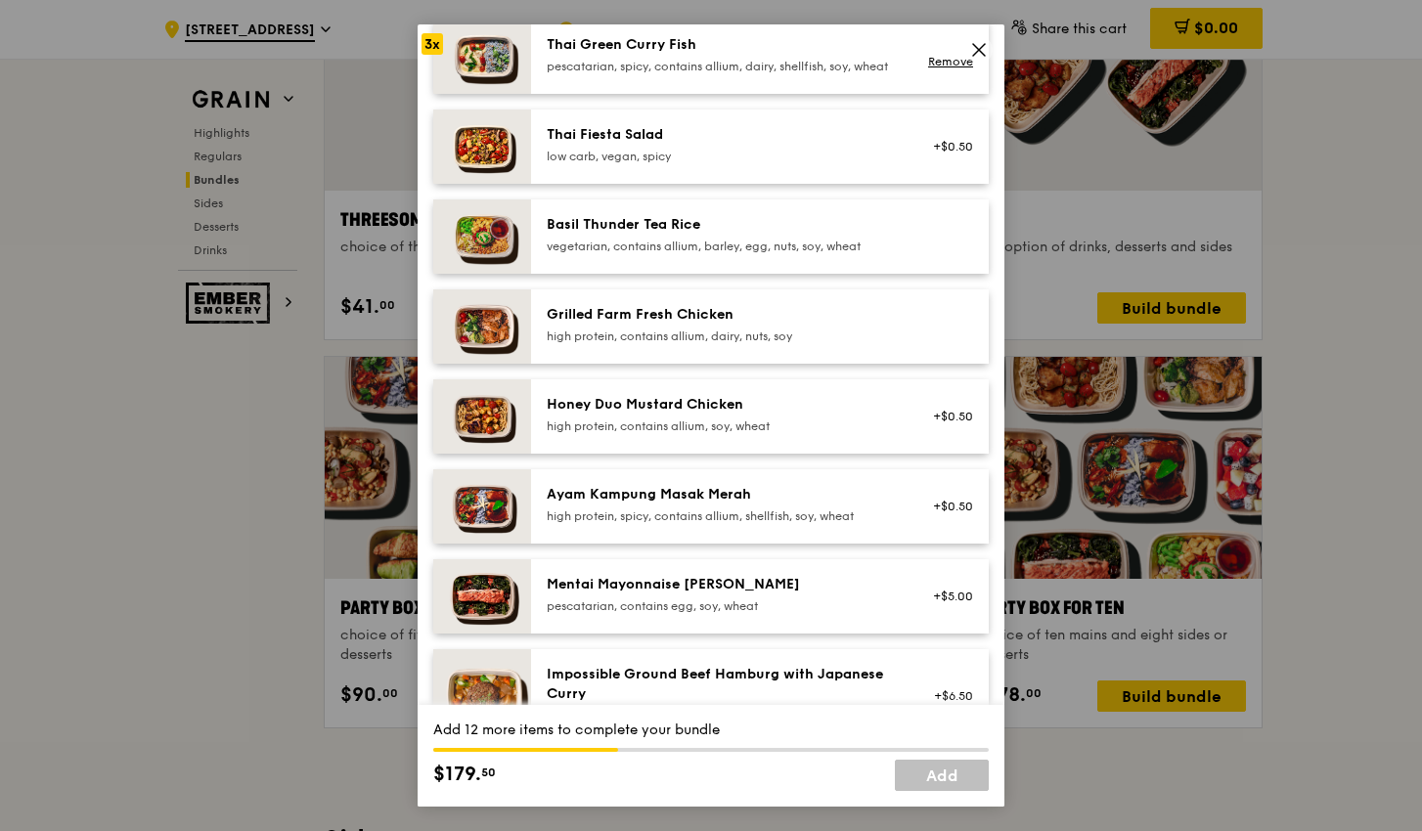
scroll to position [290, 0]
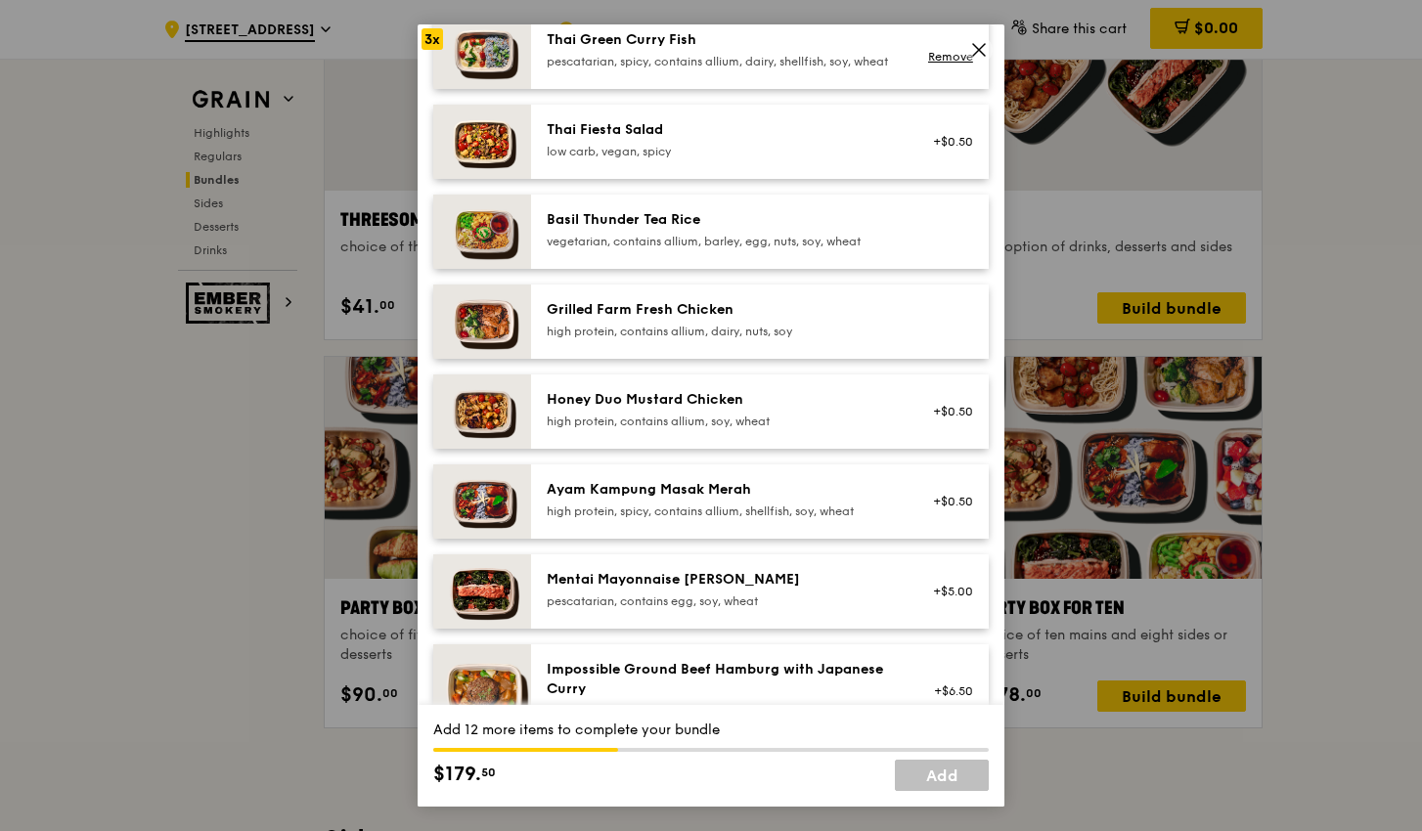
click at [696, 410] on div "Honey Duo Mustard Chicken" at bounding box center [722, 400] width 351 height 20
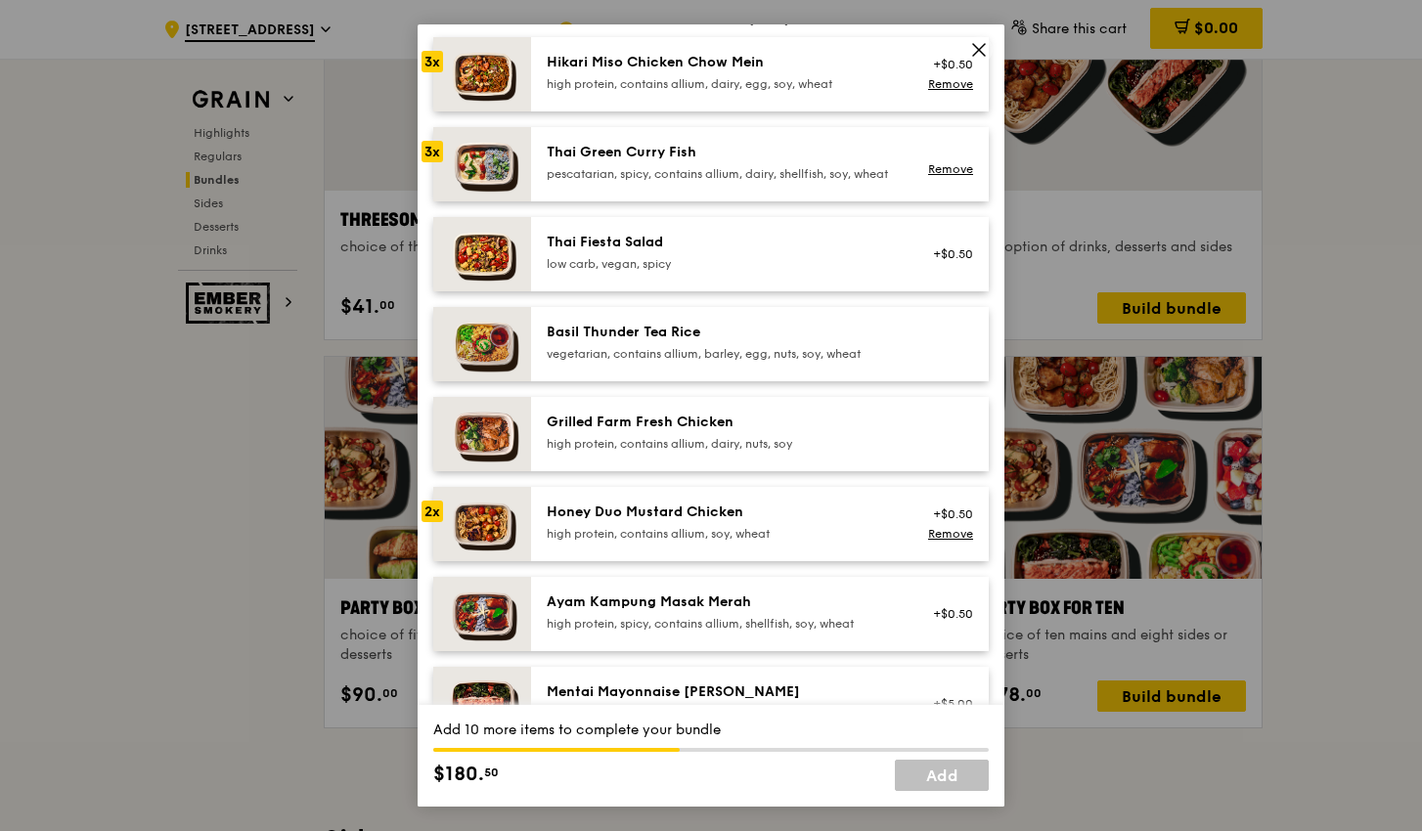
scroll to position [180, 0]
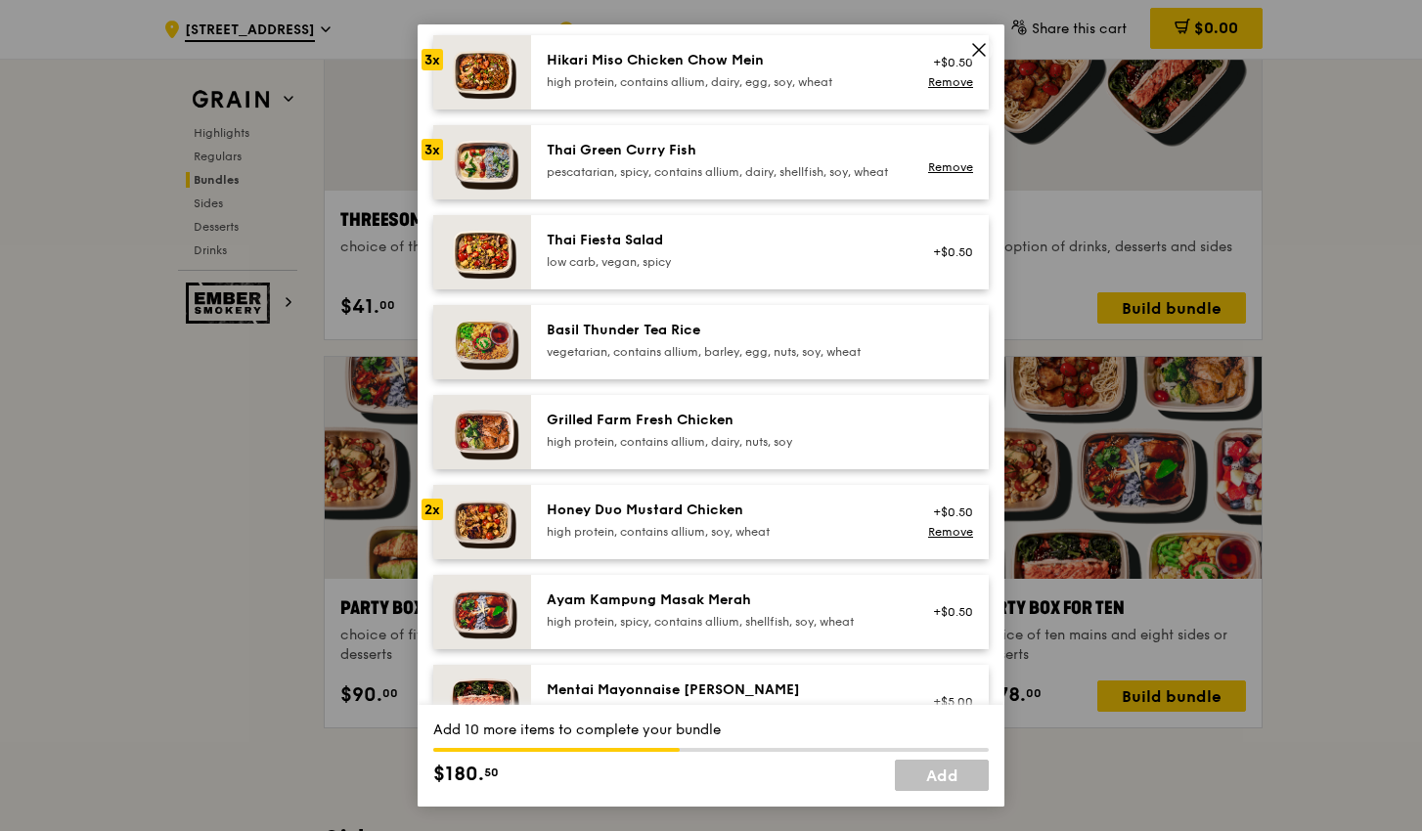
click at [688, 430] on div "Grilled Farm Fresh Chicken" at bounding box center [722, 421] width 351 height 20
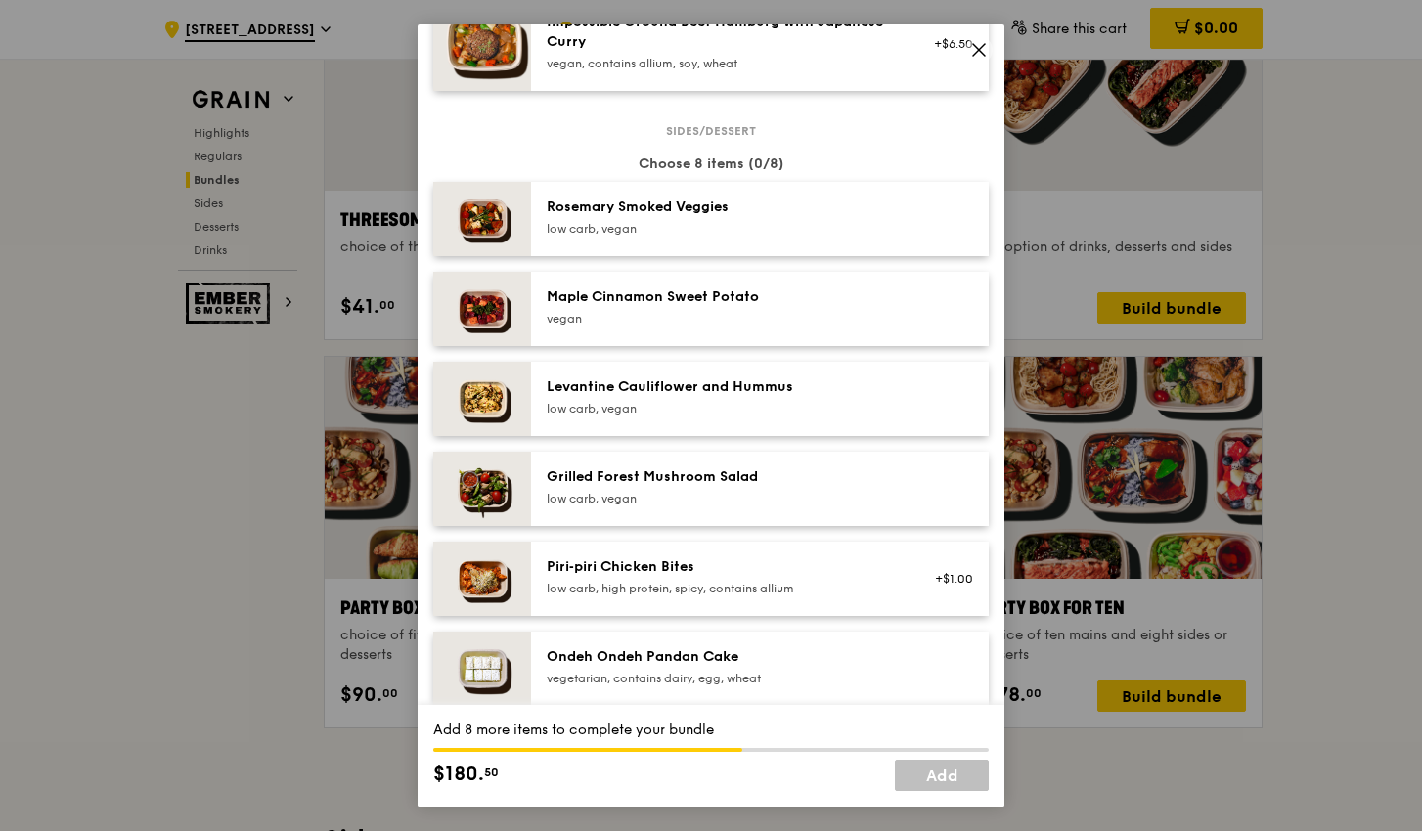
scroll to position [929, 0]
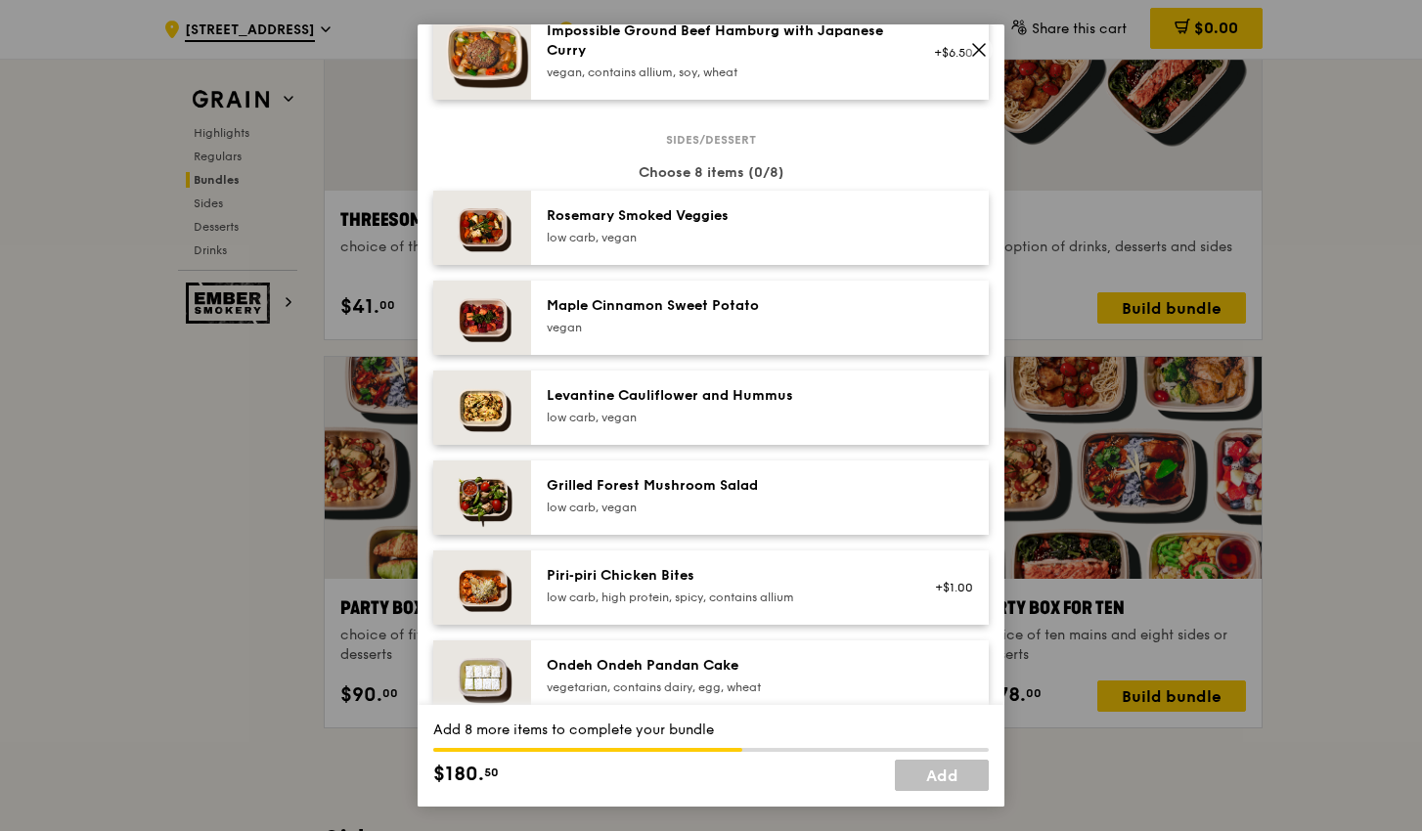
click at [736, 316] on div "Maple Cinnamon Sweet Potato" at bounding box center [722, 306] width 351 height 20
click at [717, 406] on div "Levantine Cauliflower and Hummus" at bounding box center [722, 396] width 351 height 20
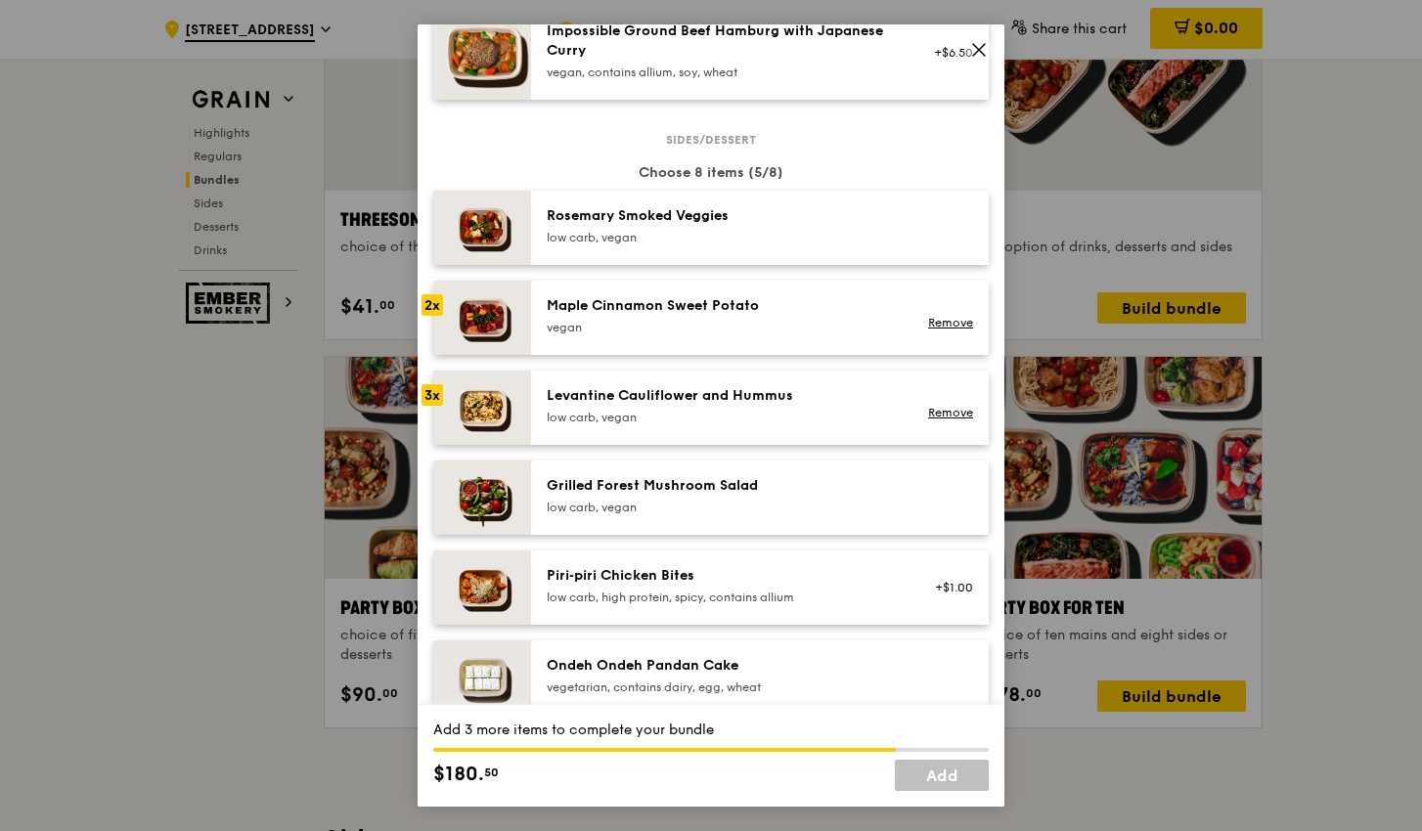
click at [717, 406] on div "Levantine Cauliflower and Hummus" at bounding box center [722, 396] width 351 height 20
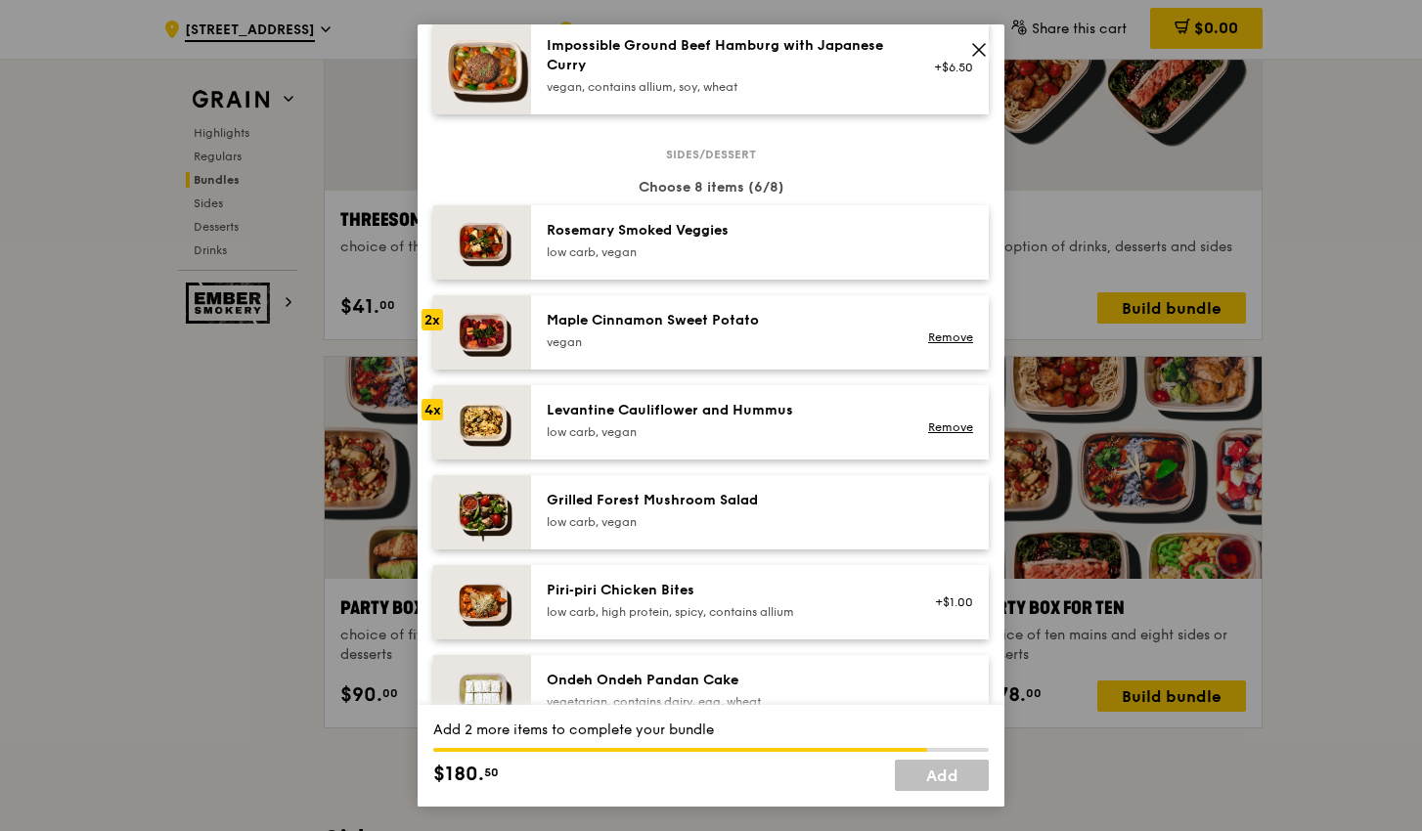
scroll to position [844, 0]
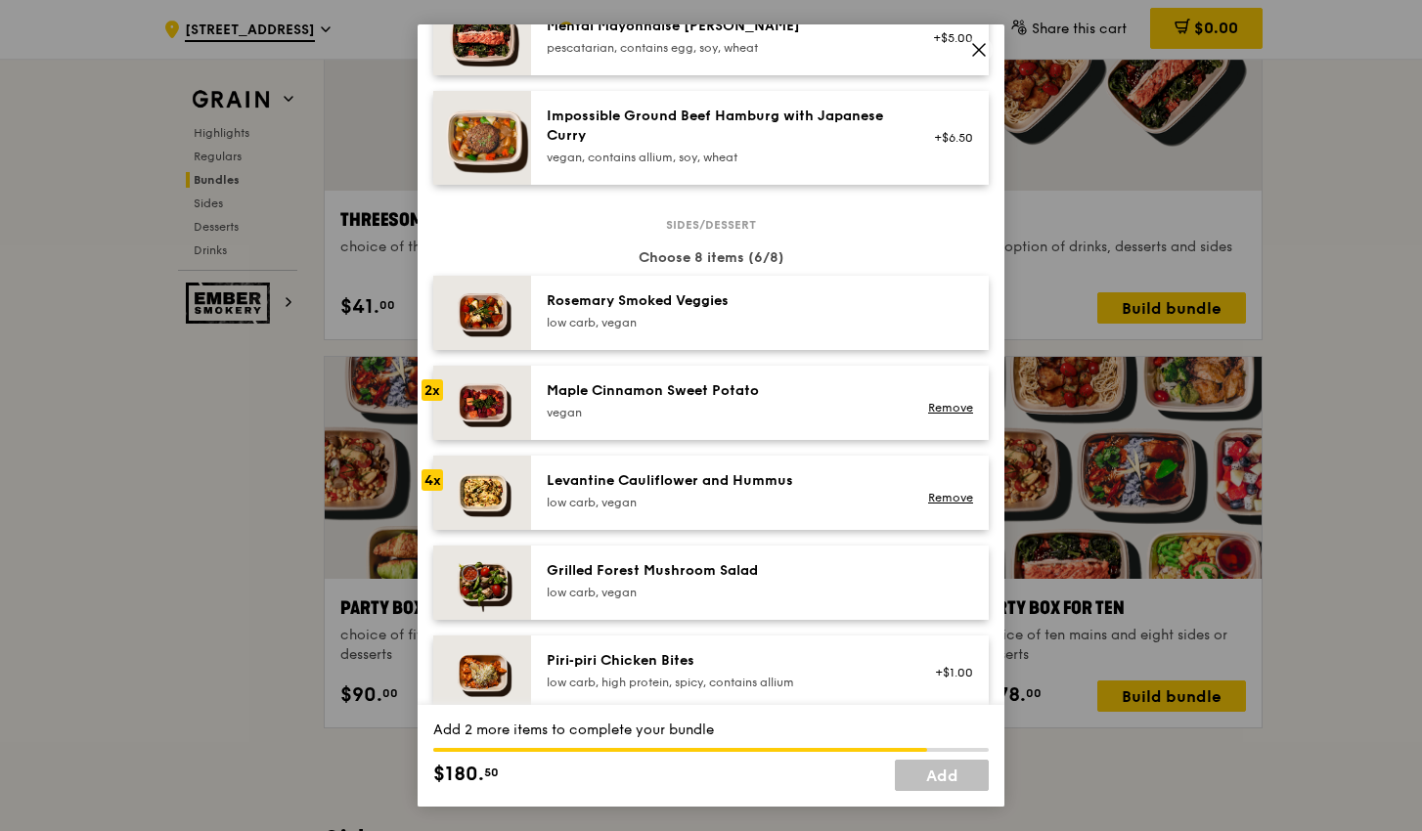
click at [741, 401] on div "Maple Cinnamon Sweet Potato" at bounding box center [722, 391] width 351 height 20
click at [684, 491] on div "Levantine Cauliflower and Hummus" at bounding box center [722, 481] width 351 height 20
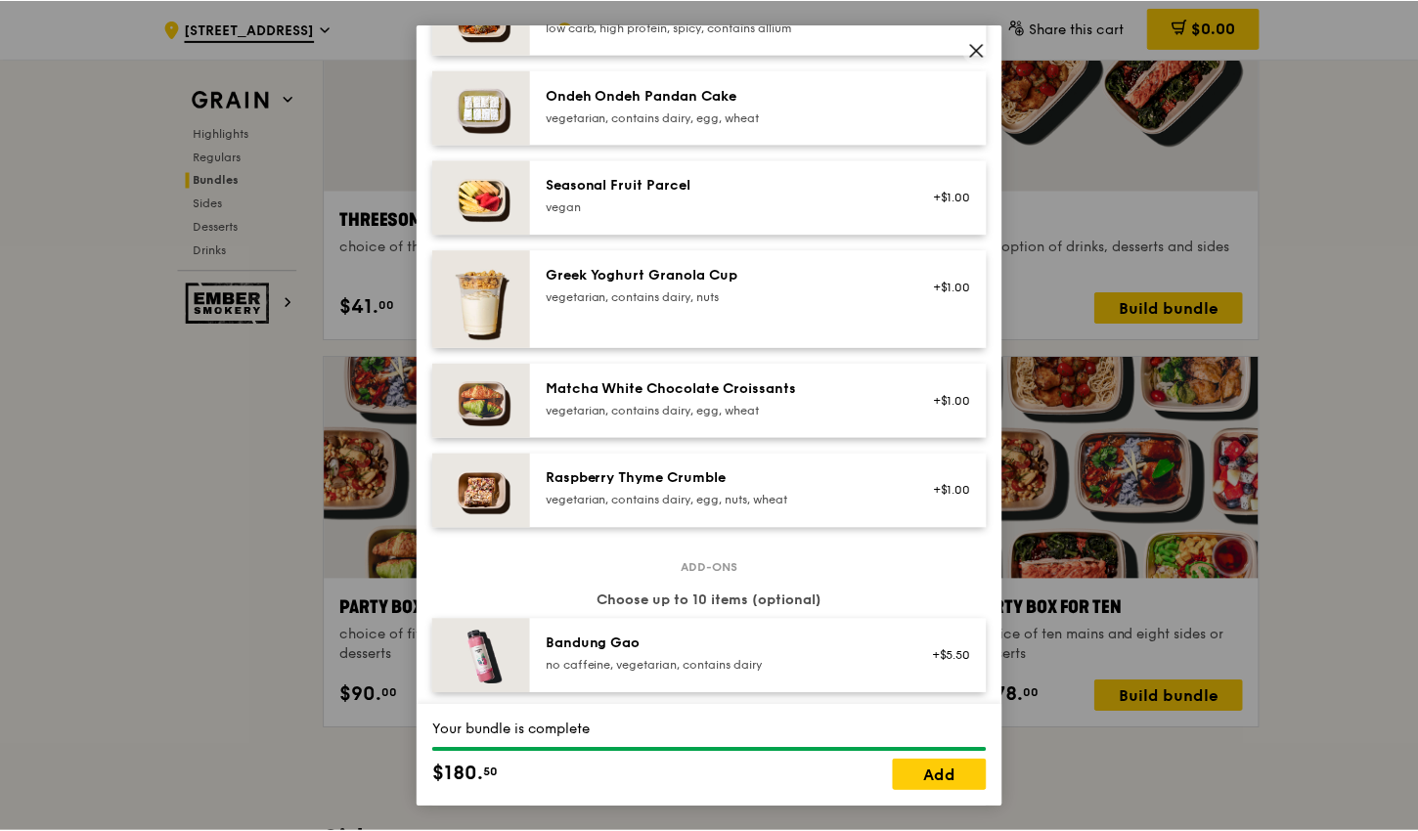
scroll to position [1498, 0]
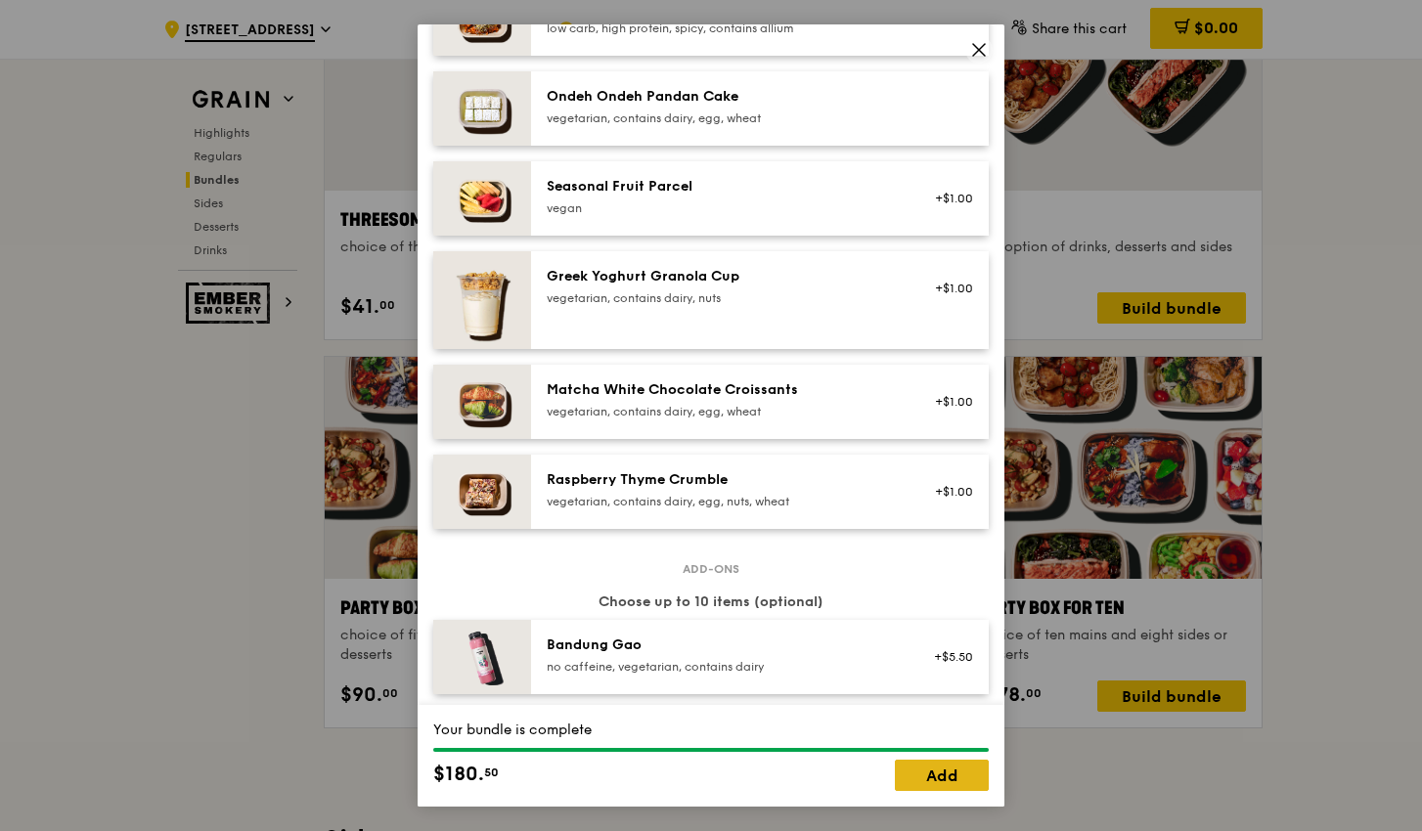
click at [932, 777] on link "Add" at bounding box center [942, 775] width 94 height 31
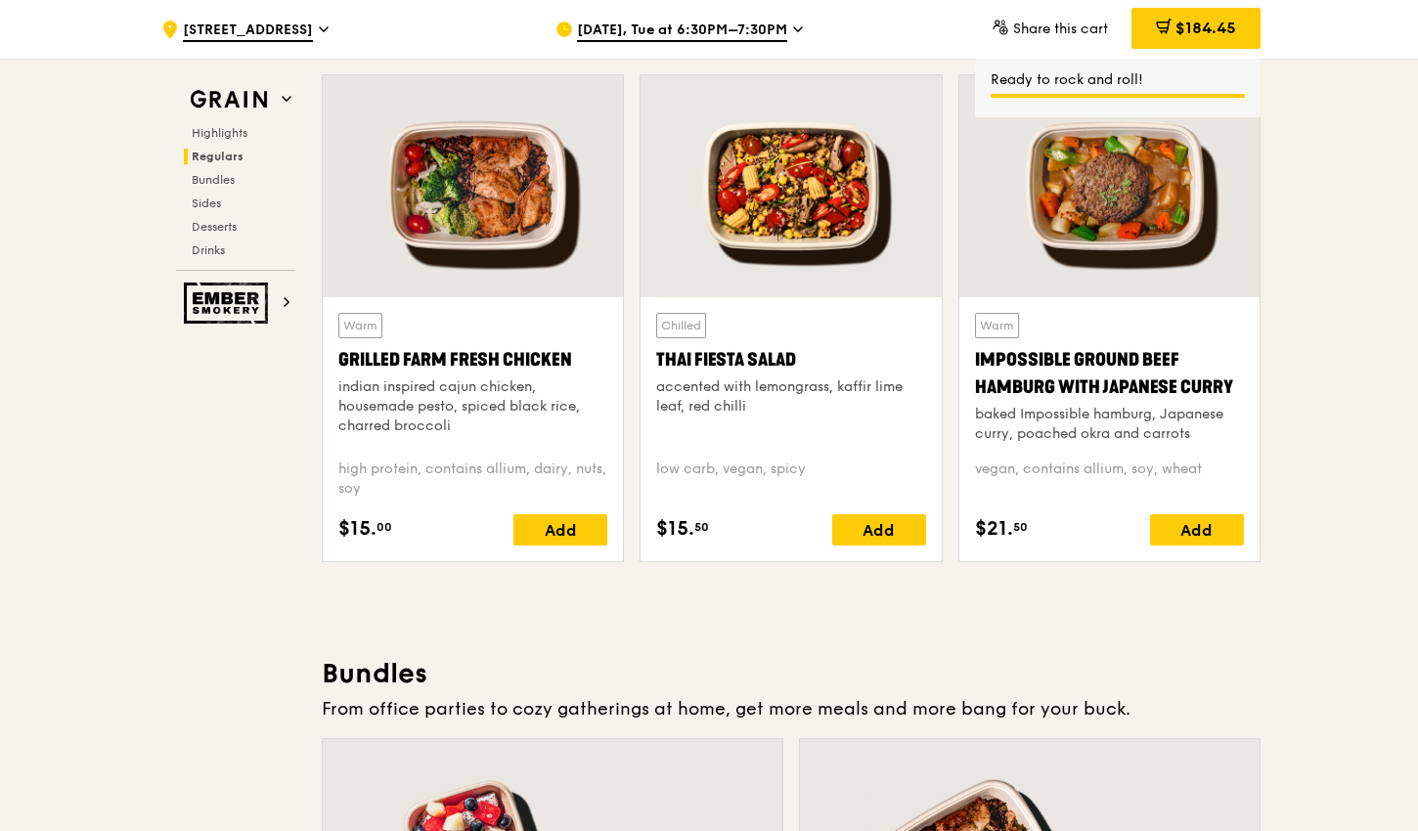
scroll to position [2152, 0]
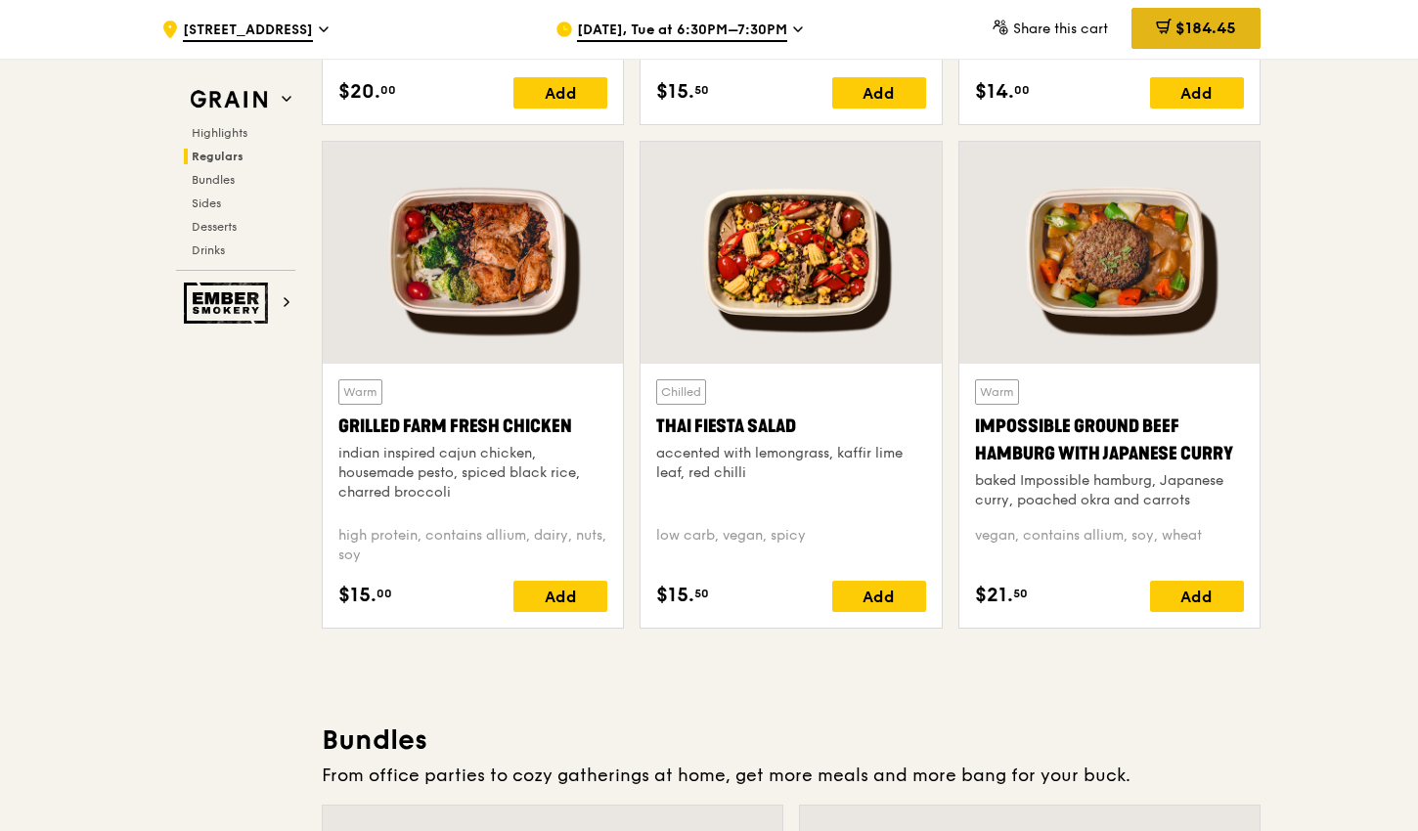
click at [1209, 31] on span "$184.45" at bounding box center [1205, 28] width 61 height 19
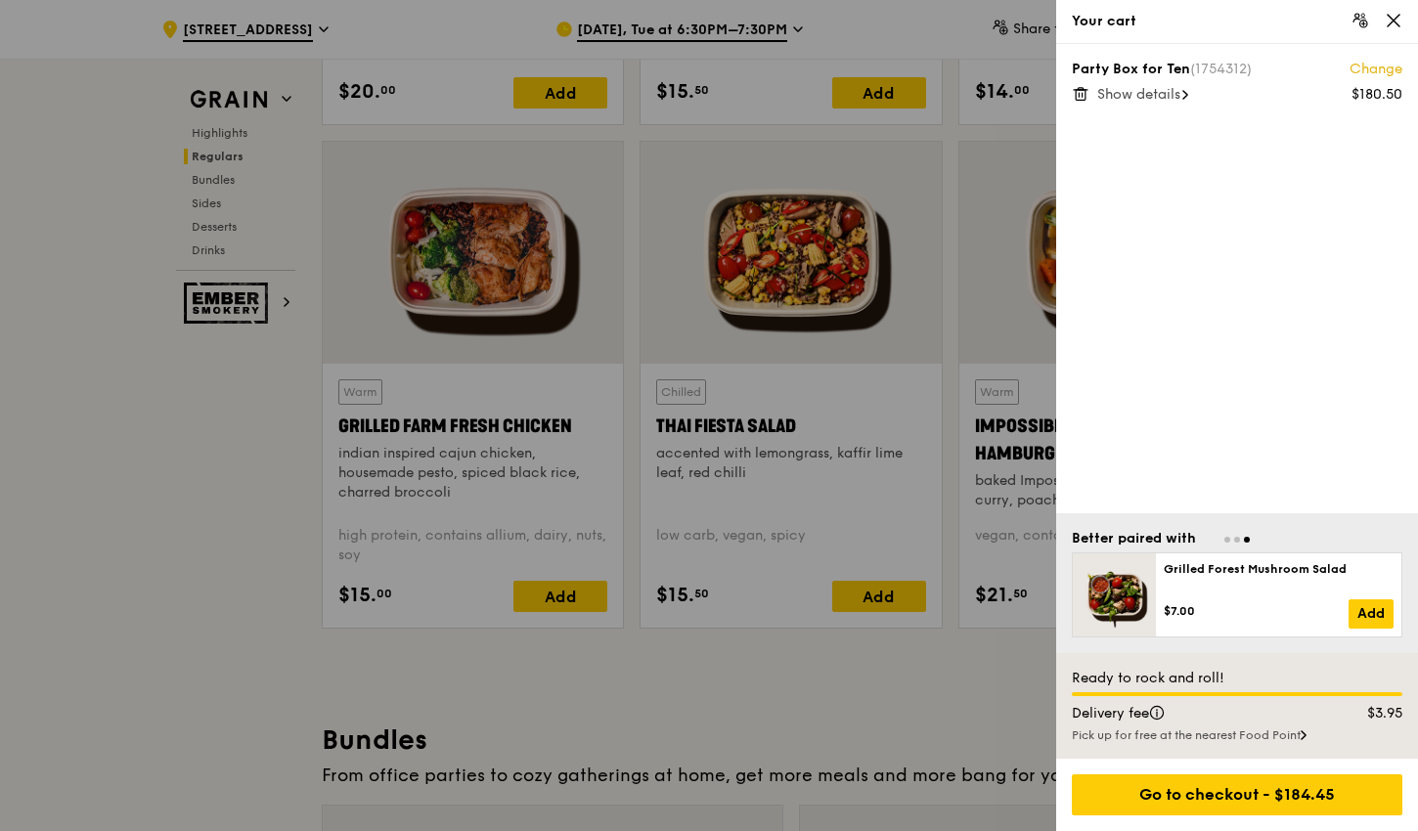
click at [1185, 92] on div "Show details" at bounding box center [1249, 95] width 305 height 20
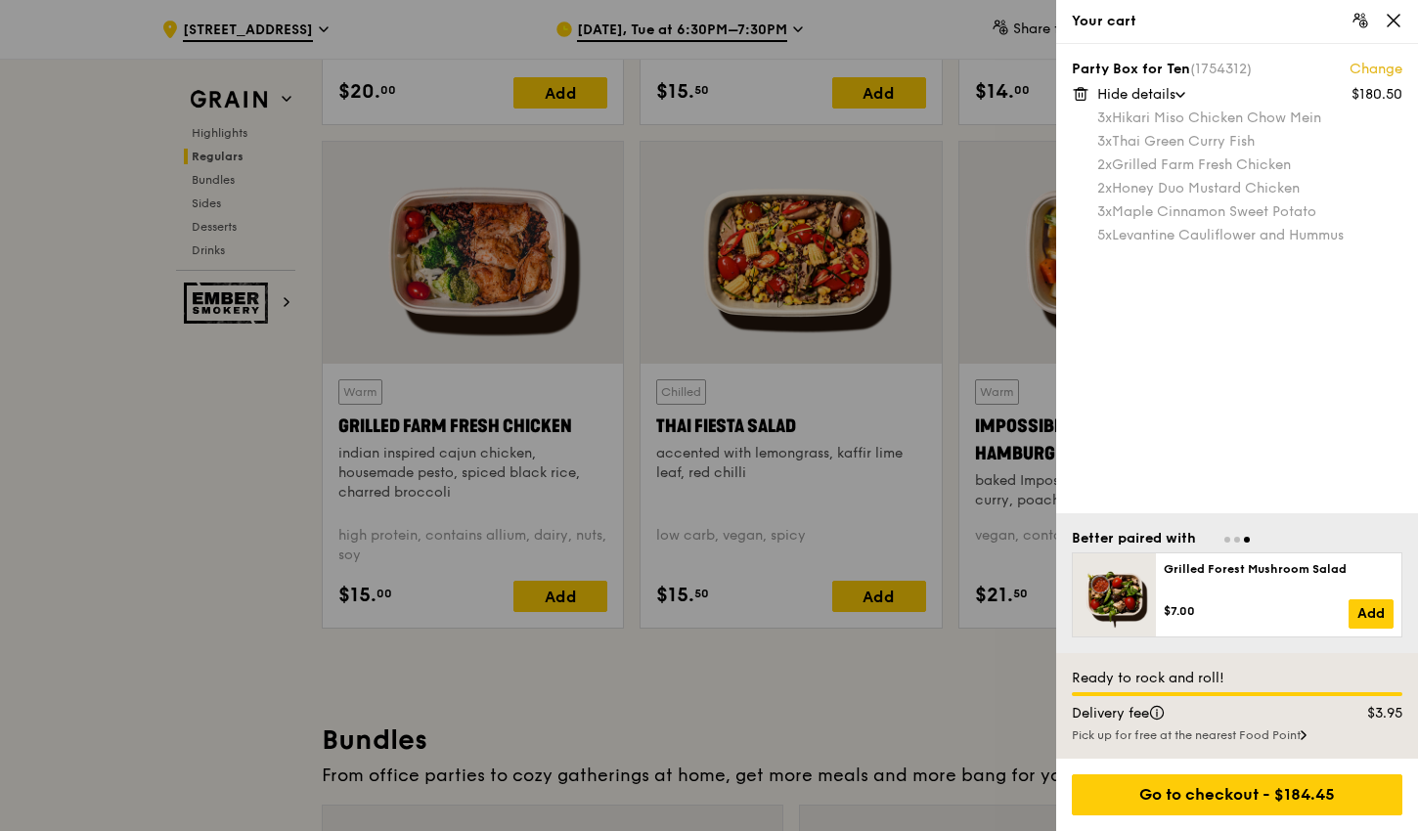
scroll to position [2646, 0]
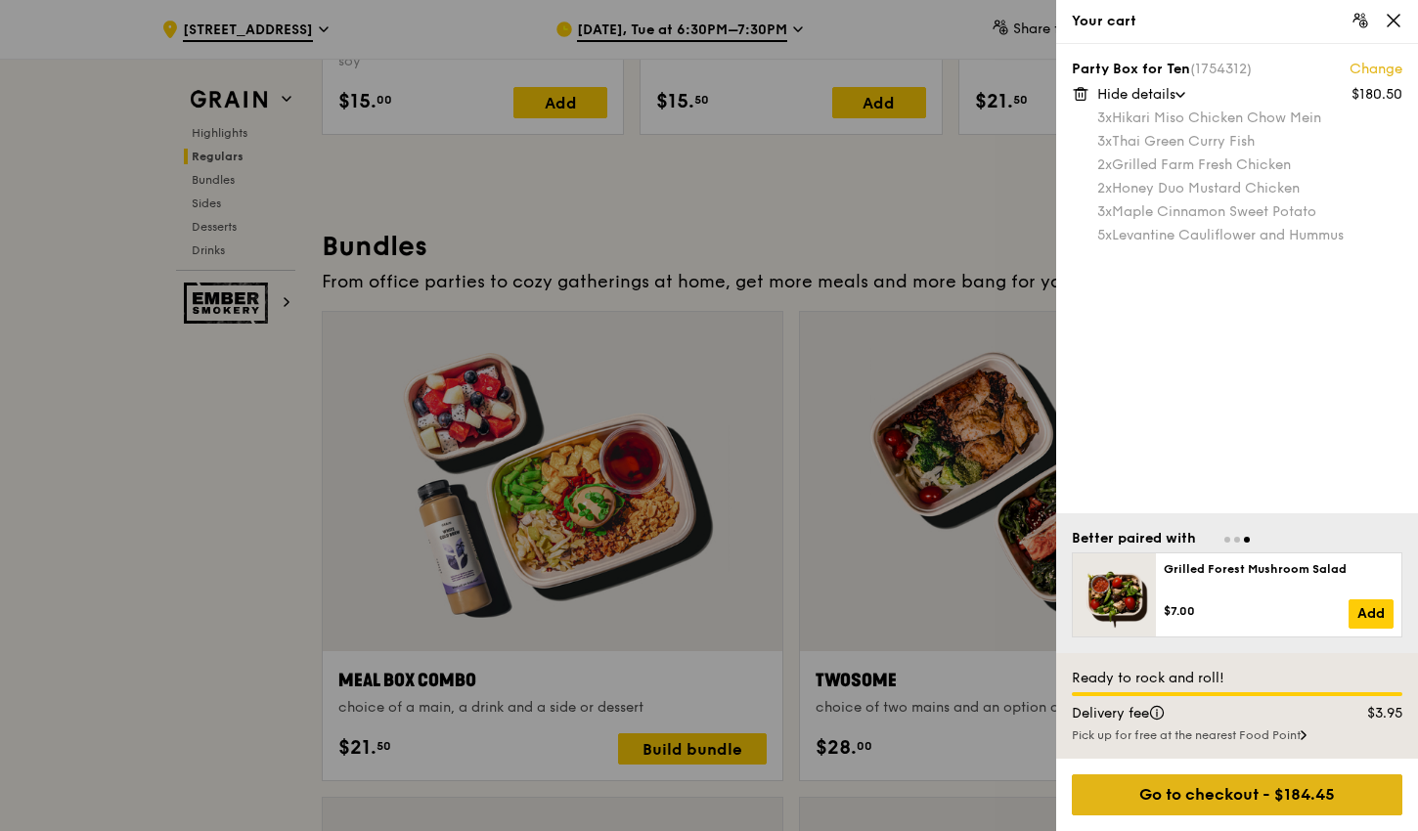
click at [1236, 801] on div "Go to checkout - $184.45" at bounding box center [1237, 795] width 331 height 41
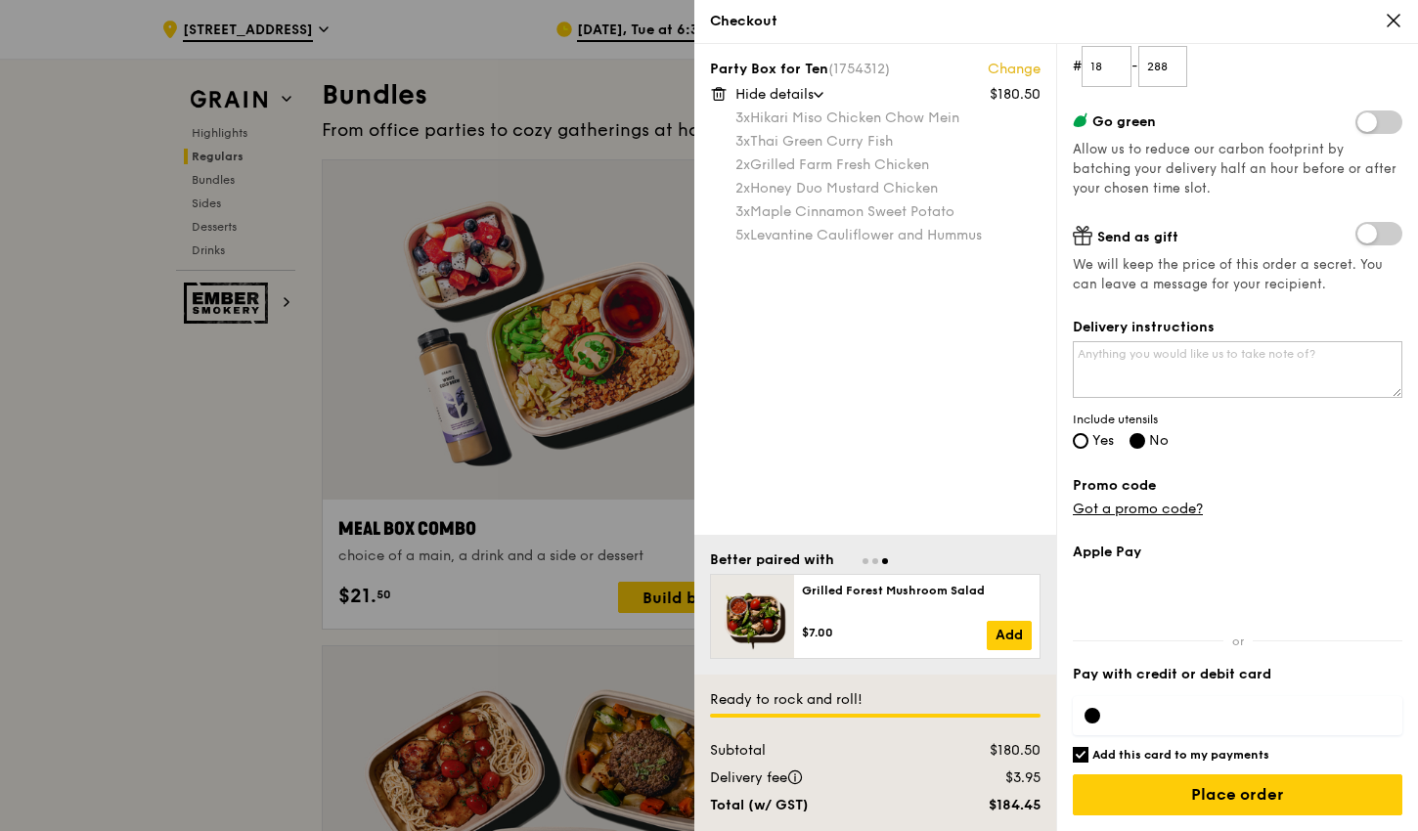
scroll to position [2959, 0]
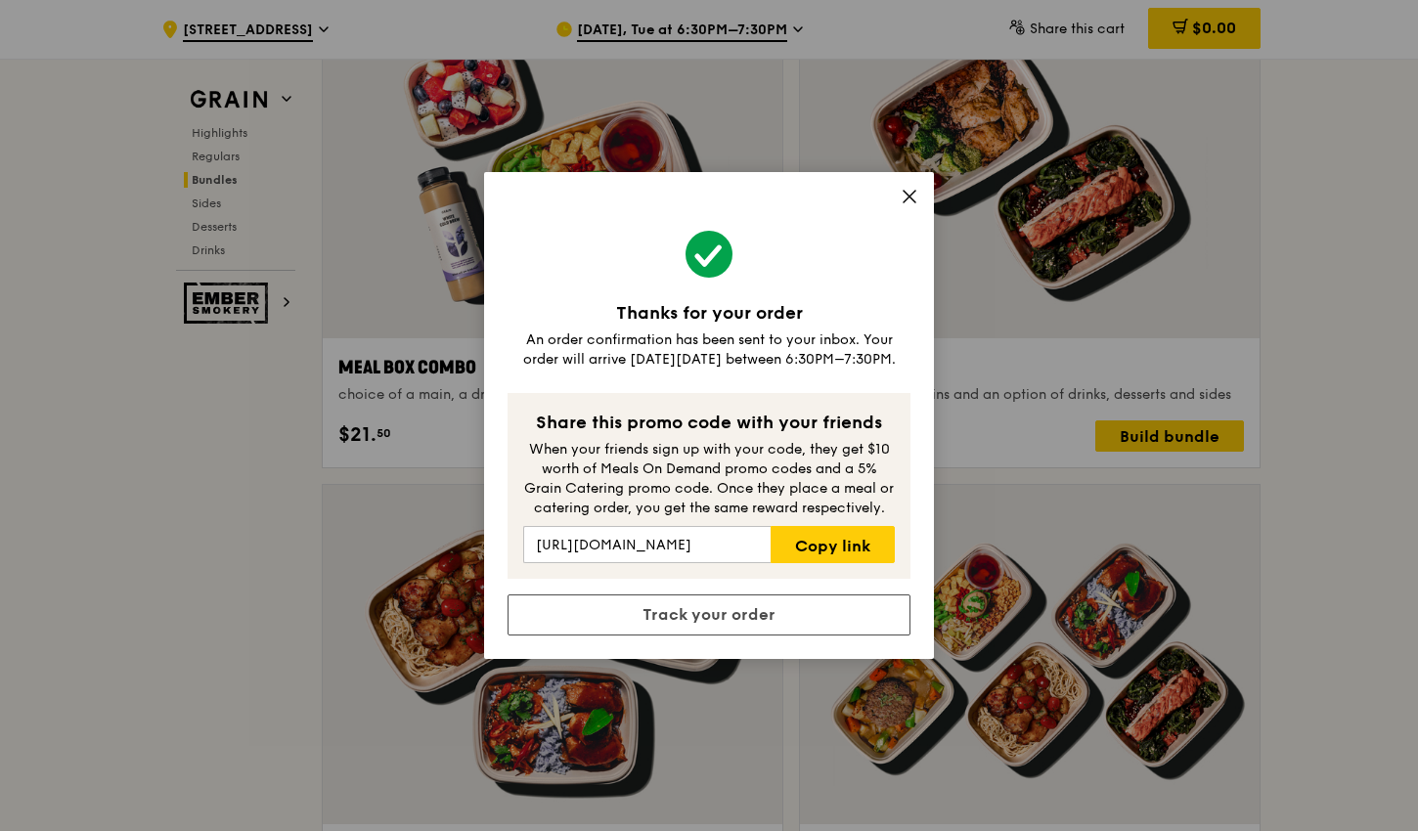
click at [903, 202] on icon at bounding box center [910, 197] width 18 height 18
